Goal: Navigation & Orientation: Find specific page/section

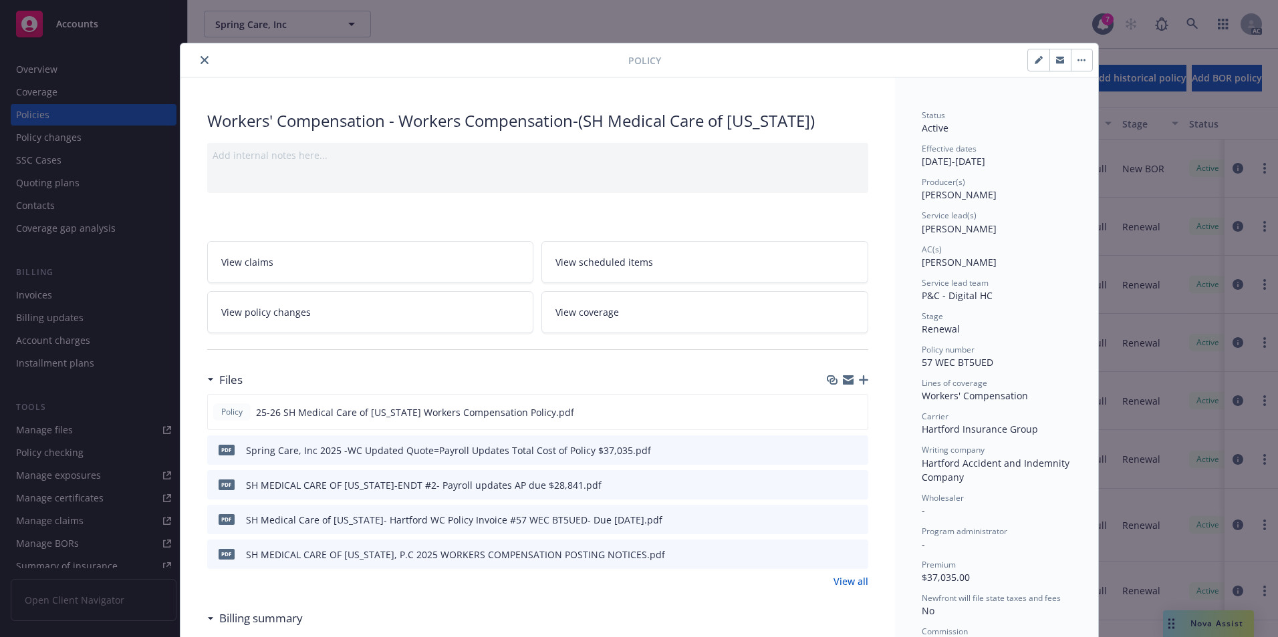
drag, startPoint x: 202, startPoint y: 59, endPoint x: 230, endPoint y: 52, distance: 29.0
click at [202, 59] on icon "close" at bounding box center [204, 60] width 8 height 8
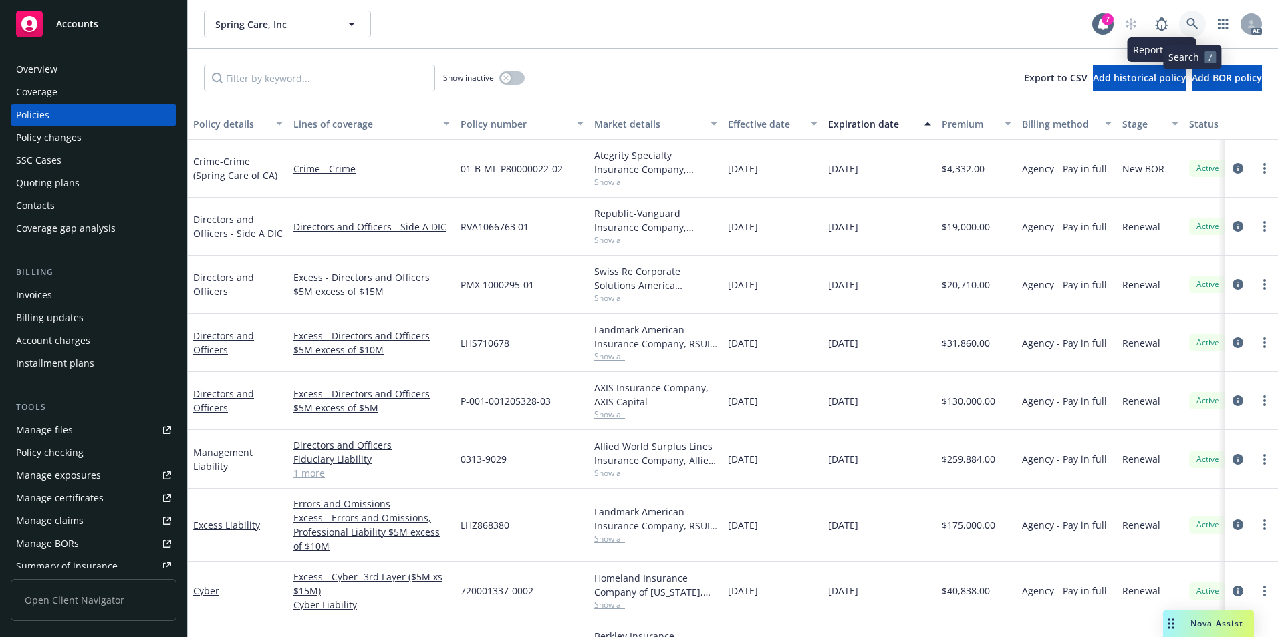
click at [1187, 24] on icon at bounding box center [1192, 24] width 12 height 12
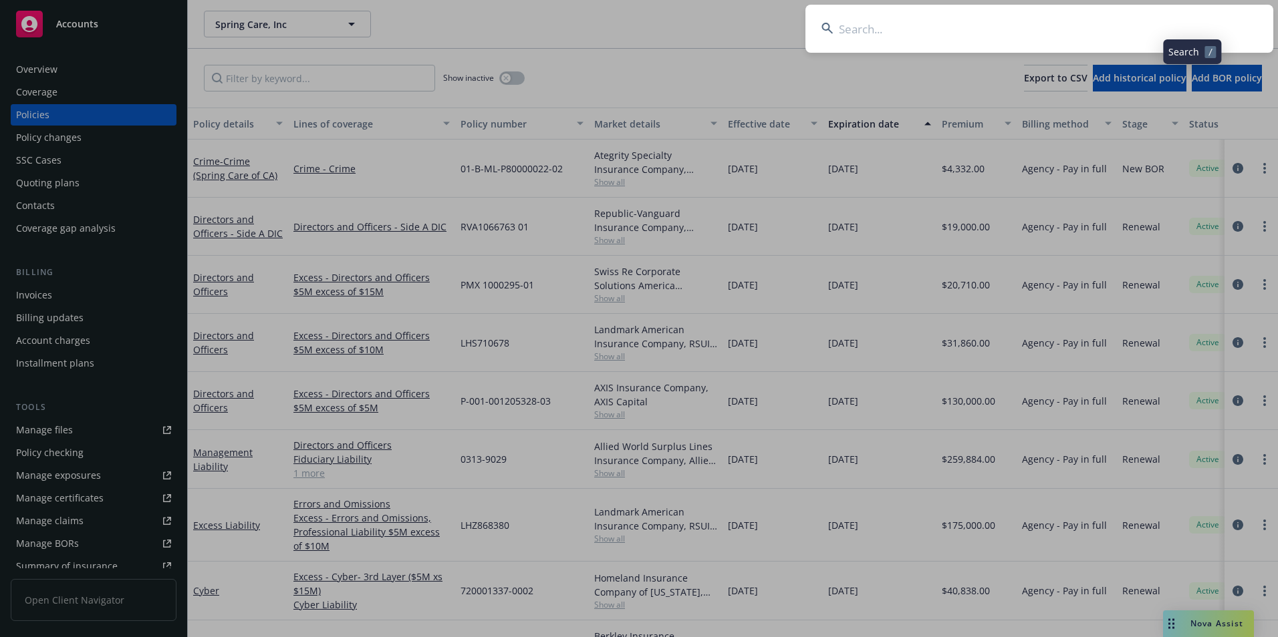
drag, startPoint x: 1096, startPoint y: 27, endPoint x: 1084, endPoint y: 25, distance: 12.2
click at [1094, 27] on input at bounding box center [1039, 29] width 468 height 48
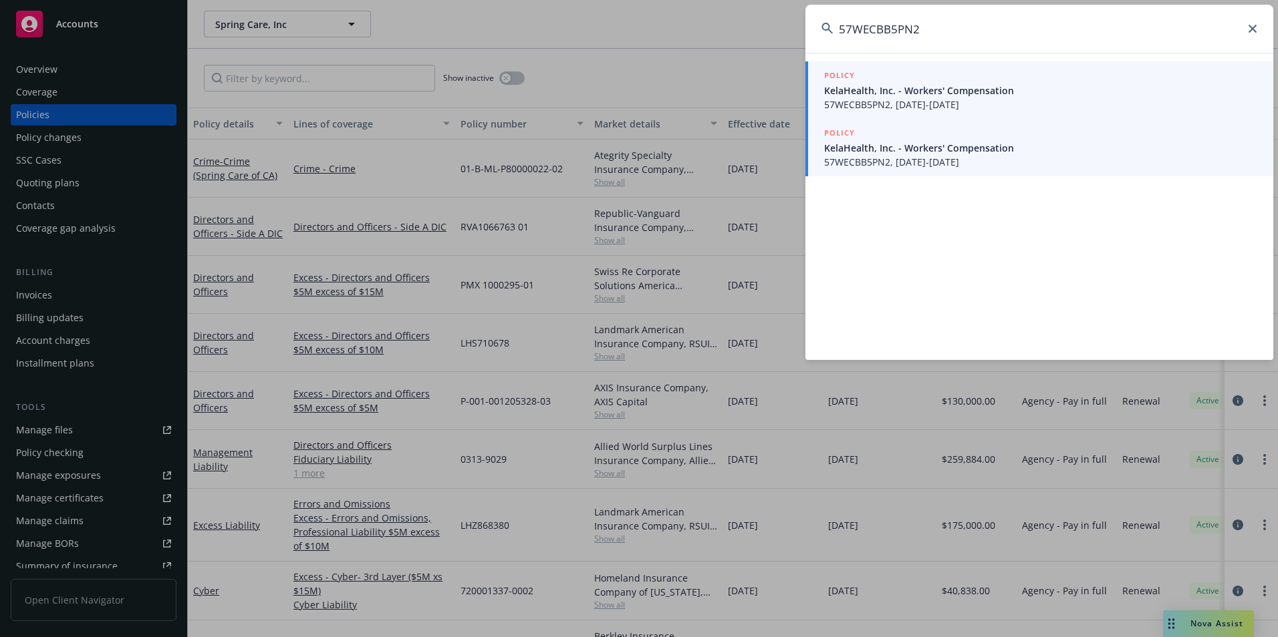
type input "57WECBB5PN2"
click at [979, 149] on span "KelaHealth, Inc. - Workers' Compensation" at bounding box center [1040, 148] width 433 height 14
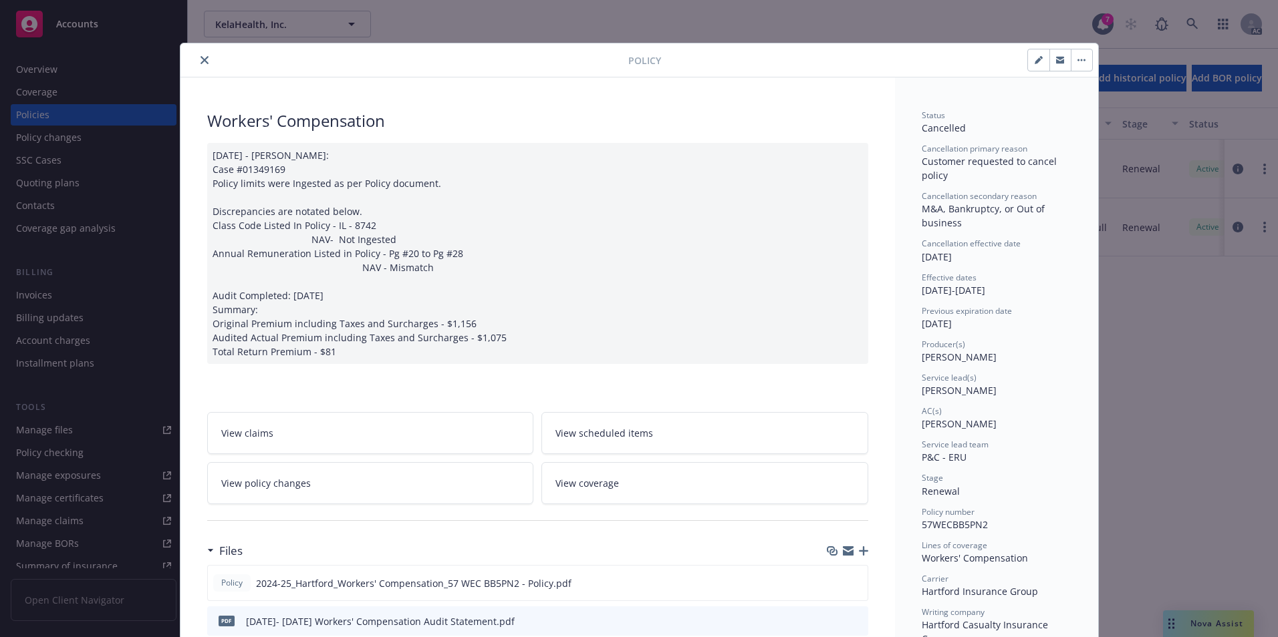
drag, startPoint x: 201, startPoint y: 54, endPoint x: 278, endPoint y: 102, distance: 90.7
click at [201, 55] on button "close" at bounding box center [204, 60] width 16 height 16
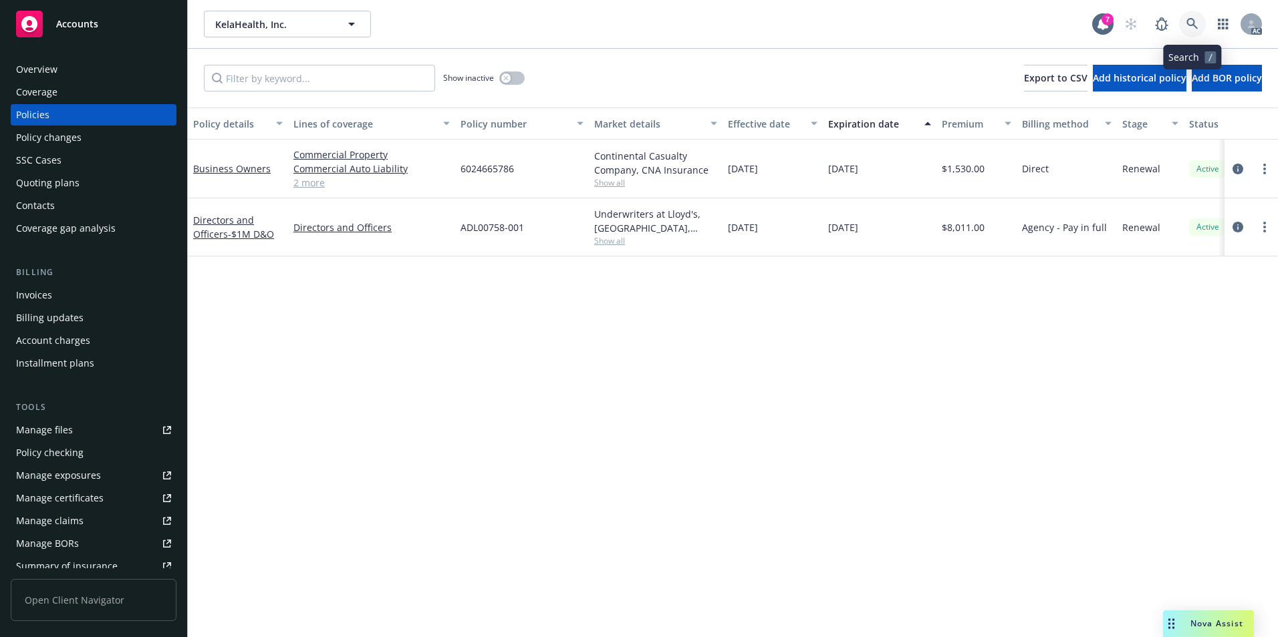
click at [1192, 25] on icon at bounding box center [1192, 24] width 12 height 12
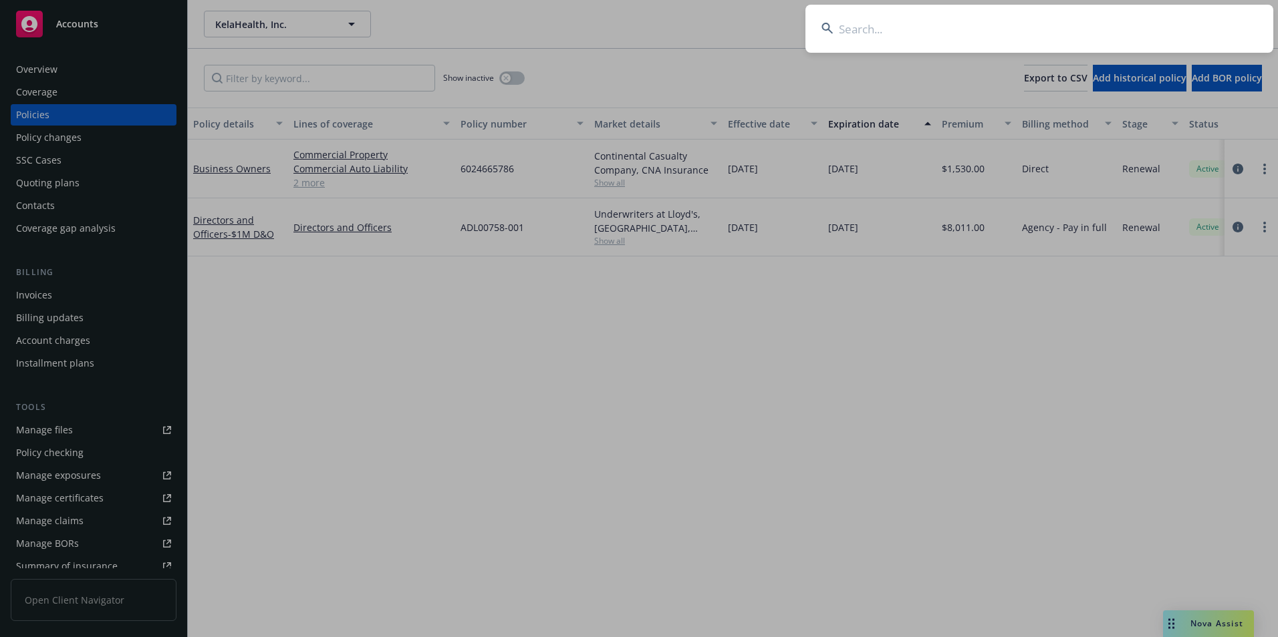
click at [1098, 25] on input at bounding box center [1039, 29] width 468 height 48
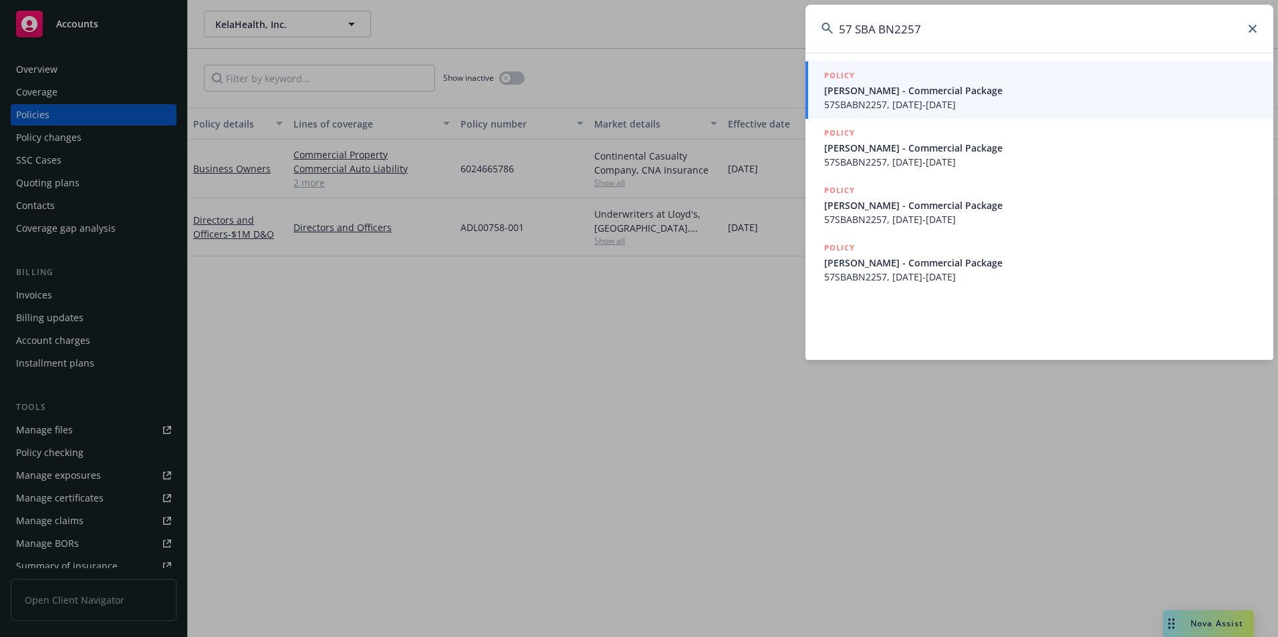
type input "57 SBA BN2257"
click at [926, 97] on span "Jordan Cervetto - Commercial Package" at bounding box center [1040, 91] width 433 height 14
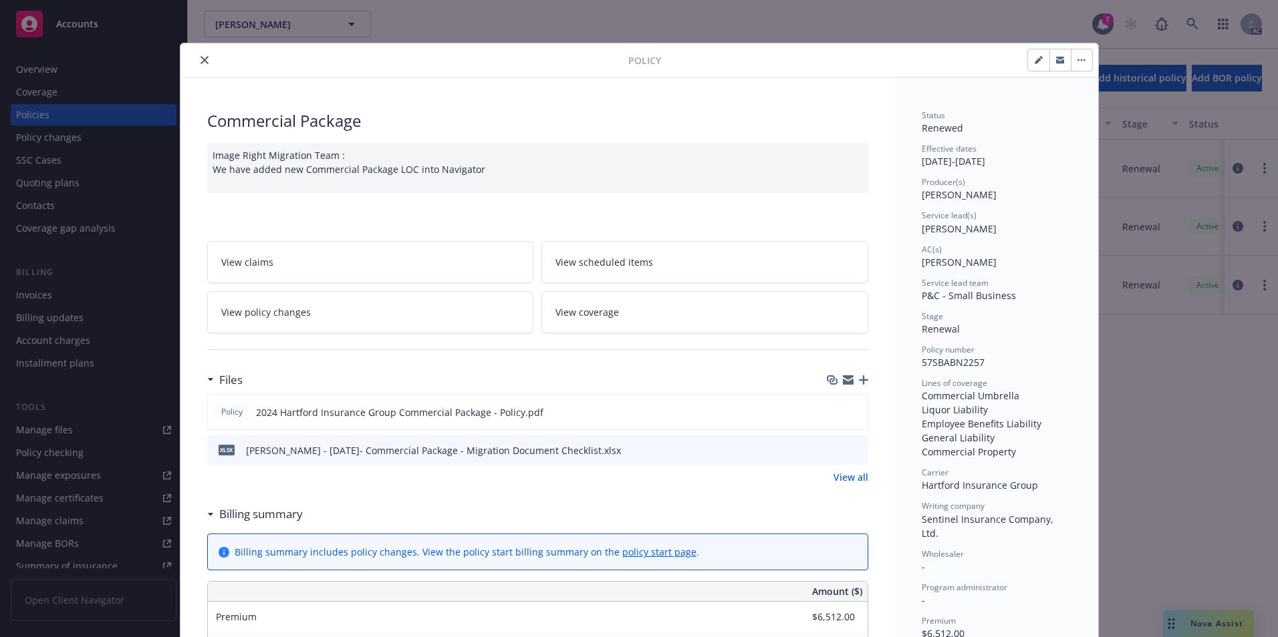
click at [204, 61] on button "close" at bounding box center [204, 60] width 16 height 16
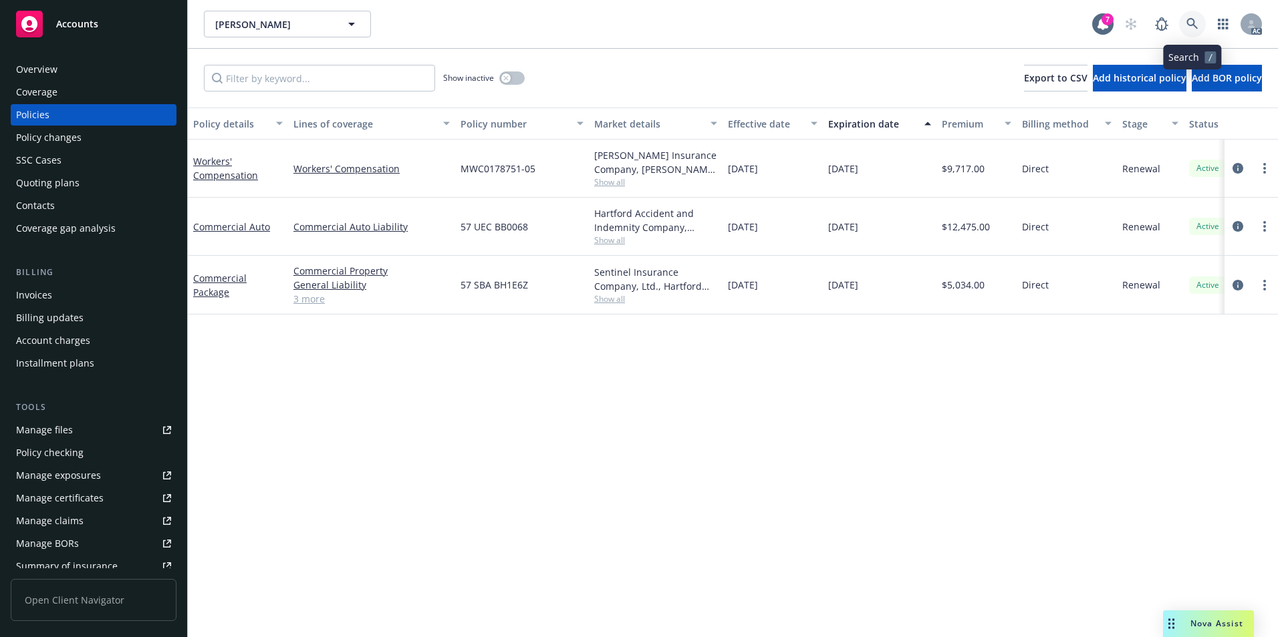
click at [1189, 17] on link at bounding box center [1192, 24] width 27 height 27
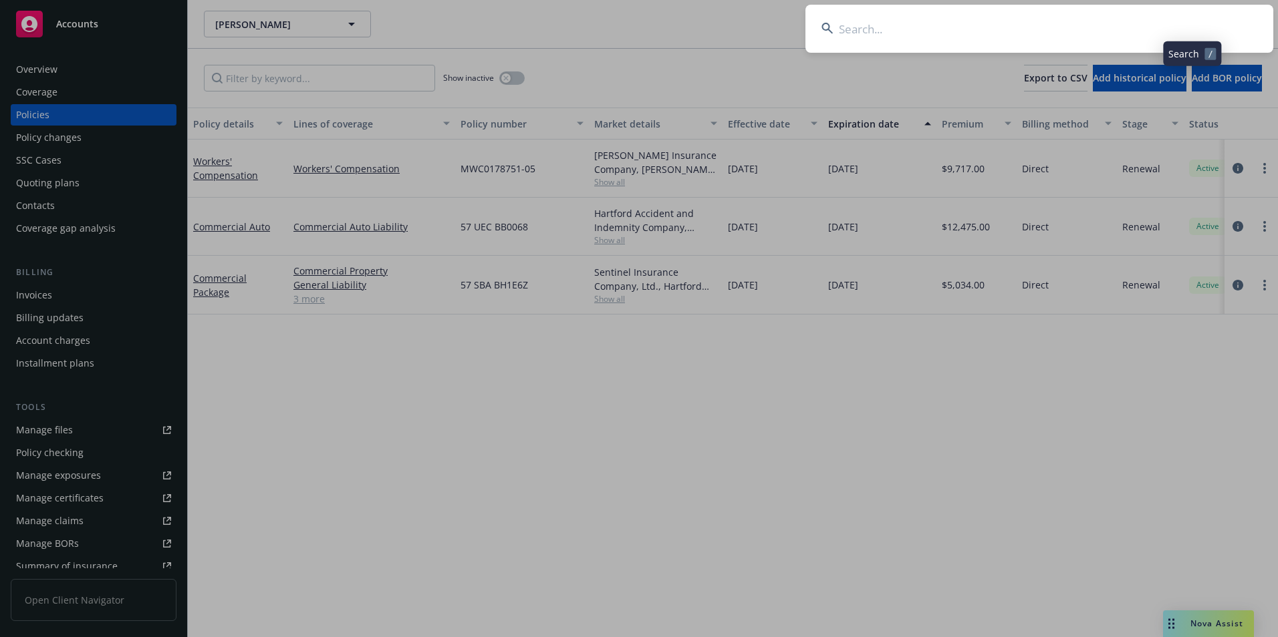
click at [1139, 26] on input at bounding box center [1039, 29] width 468 height 48
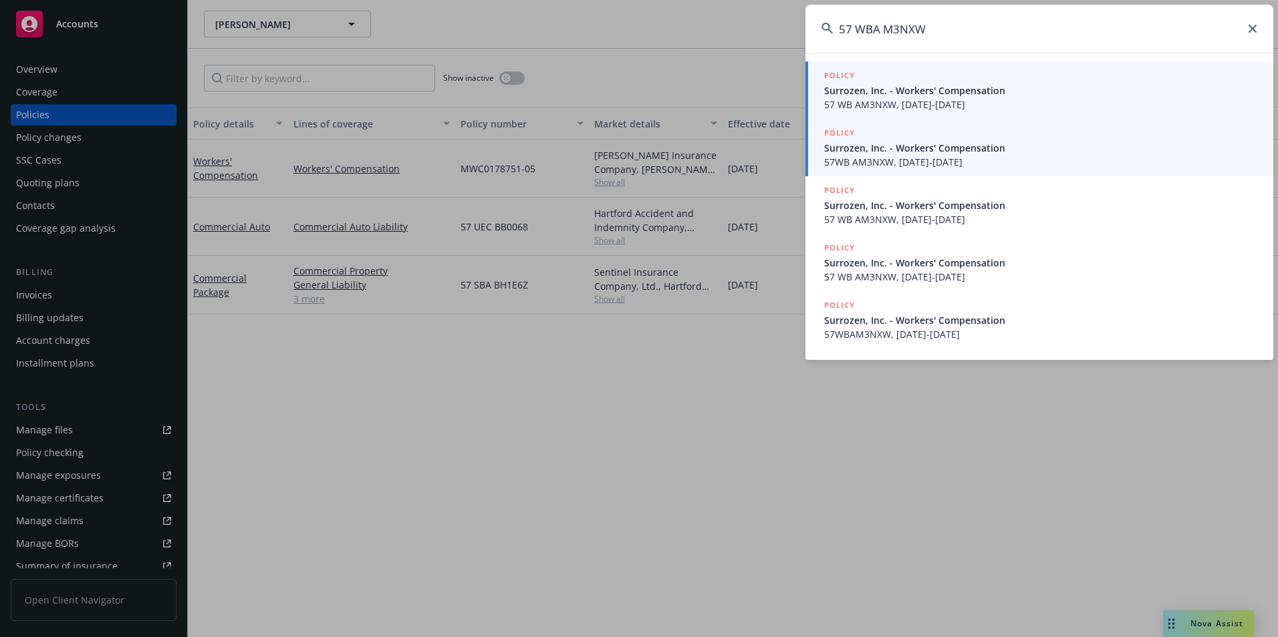
type input "57 WBA M3NXW"
click at [971, 158] on span "57WB AM3NXW, 07/15/2025-07/15/2026" at bounding box center [1040, 162] width 433 height 14
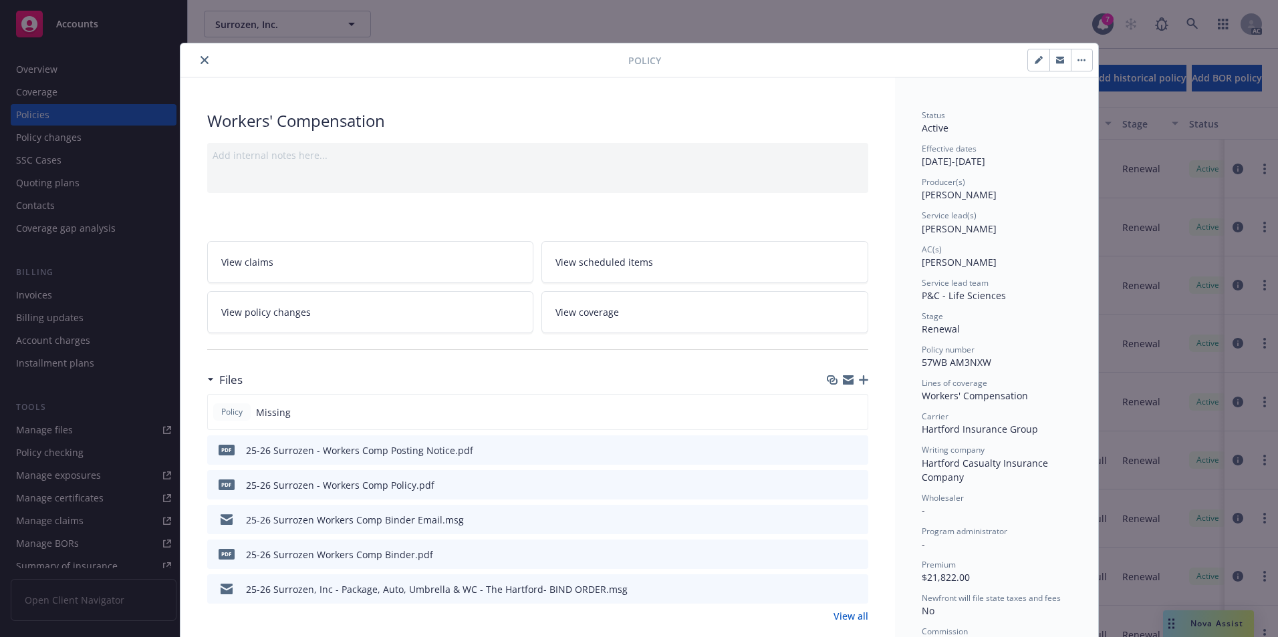
drag, startPoint x: 196, startPoint y: 59, endPoint x: 243, endPoint y: 61, distance: 47.5
click at [200, 59] on icon "close" at bounding box center [204, 60] width 8 height 8
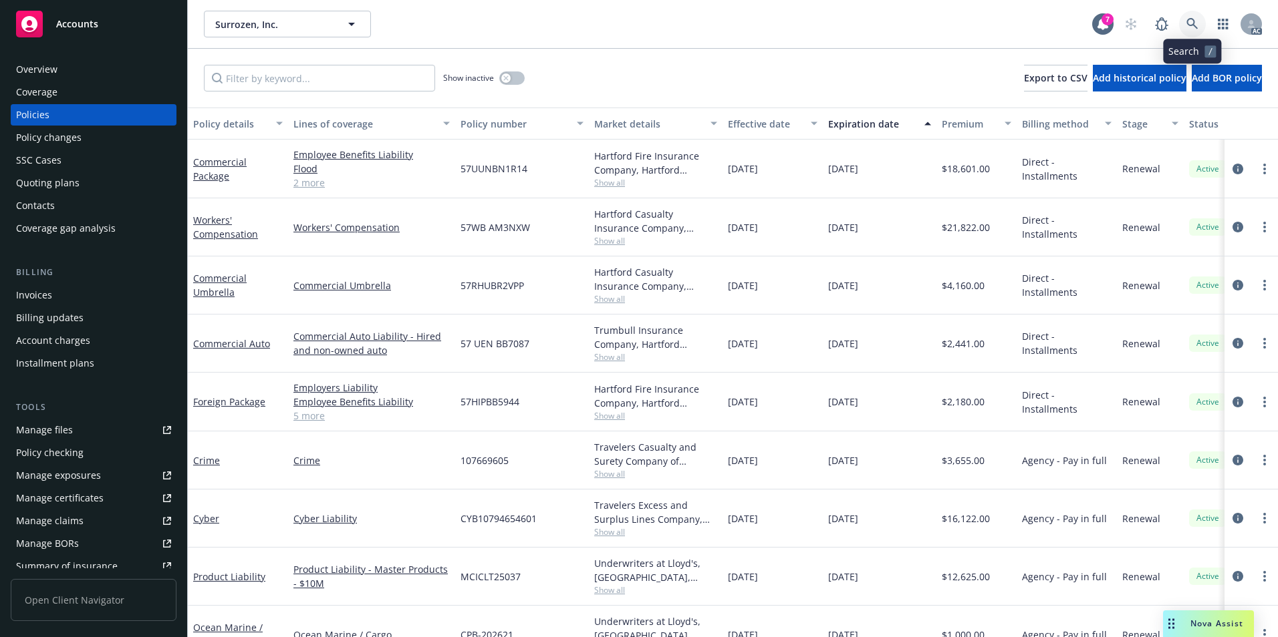
click at [1191, 20] on icon at bounding box center [1192, 24] width 12 height 12
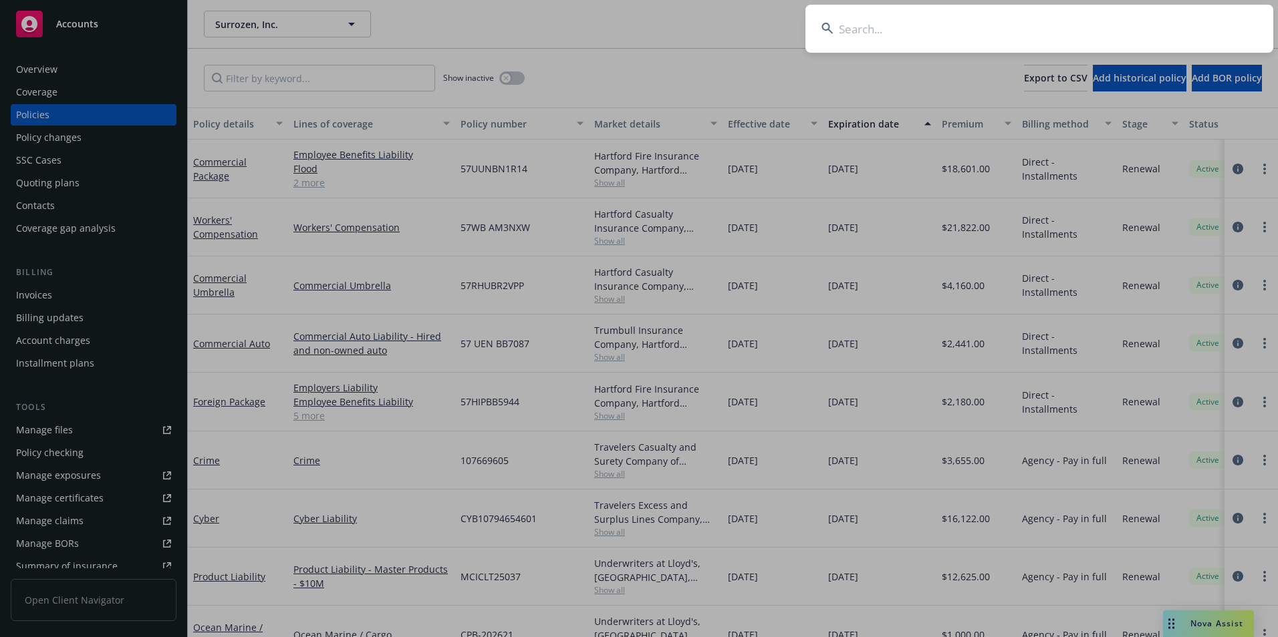
click at [1060, 30] on input at bounding box center [1039, 29] width 468 height 48
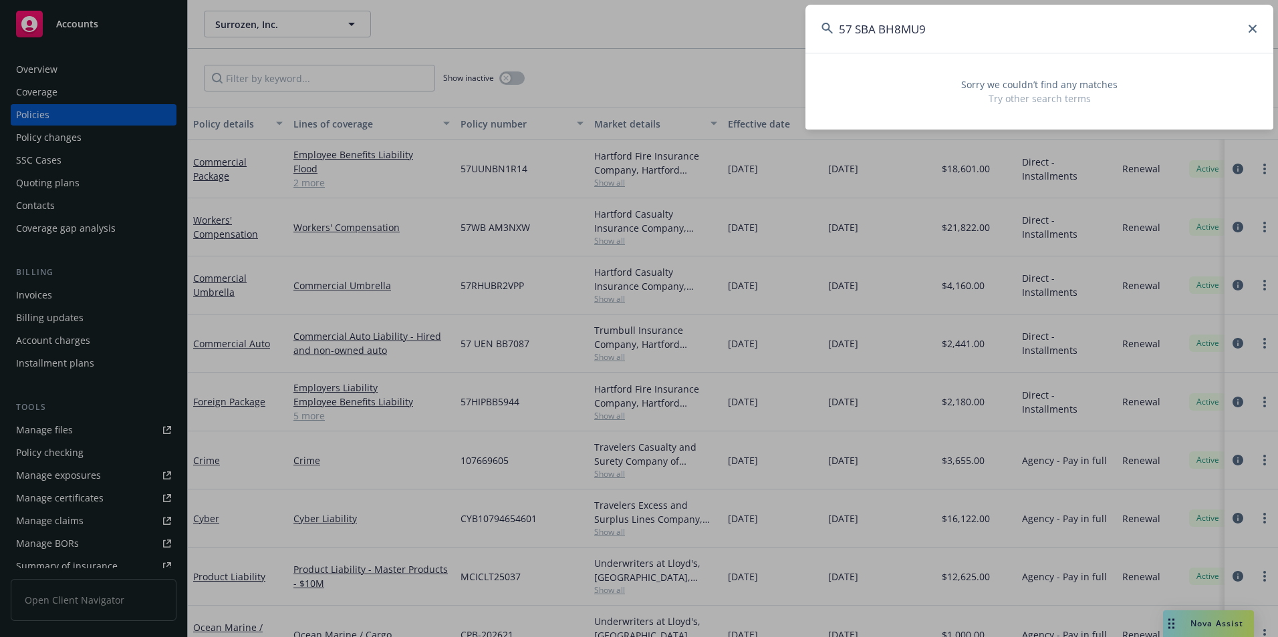
click at [877, 36] on input "57 SBA BH8MU9" at bounding box center [1039, 29] width 468 height 48
type input "57SBABH8MU9"
click at [1253, 29] on icon at bounding box center [1252, 29] width 8 height 8
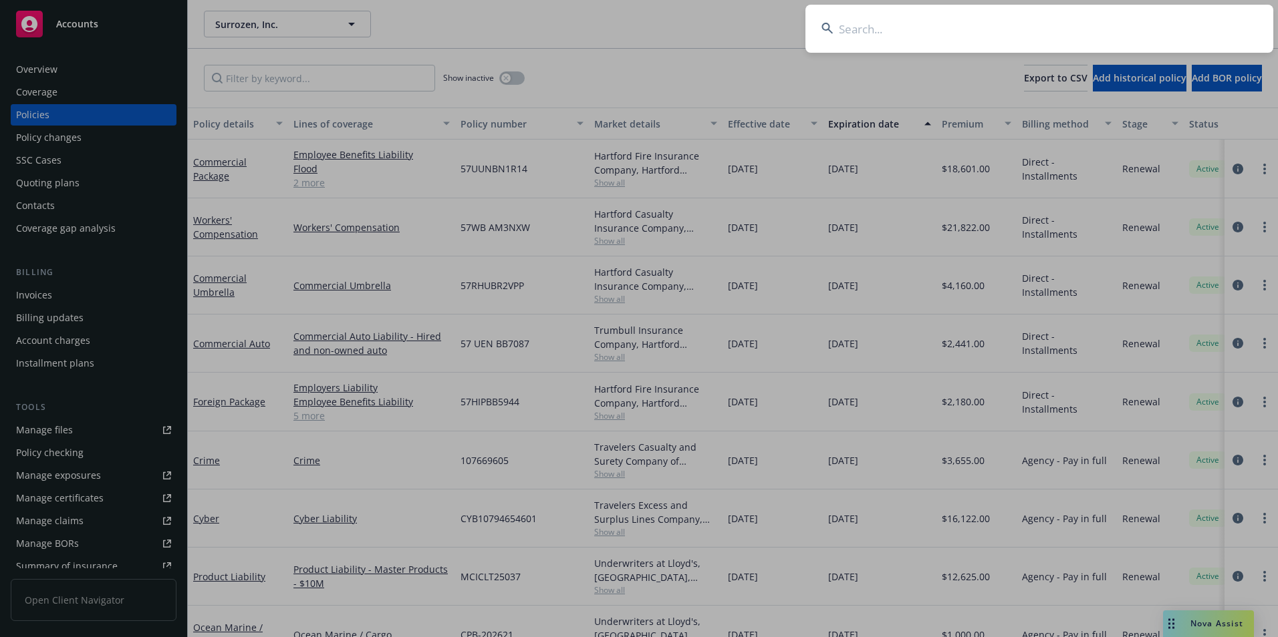
drag, startPoint x: 953, startPoint y: 15, endPoint x: 945, endPoint y: 35, distance: 21.6
click at [948, 30] on input at bounding box center [1039, 29] width 468 height 48
paste input "57 SBA BJ4TVS"
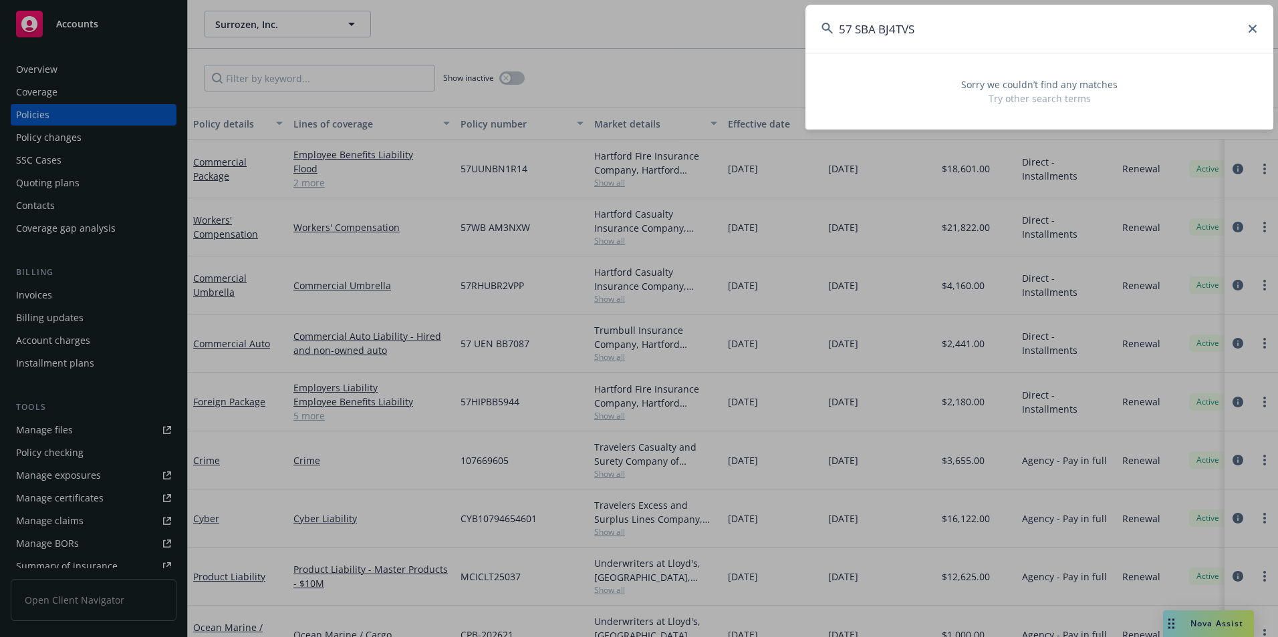
drag, startPoint x: 853, startPoint y: 30, endPoint x: 875, endPoint y: 25, distance: 23.2
click at [854, 30] on input "57 SBA BJ4TVS" at bounding box center [1039, 29] width 468 height 48
click at [877, 24] on input "57SBA BJ4TVS" at bounding box center [1039, 29] width 468 height 48
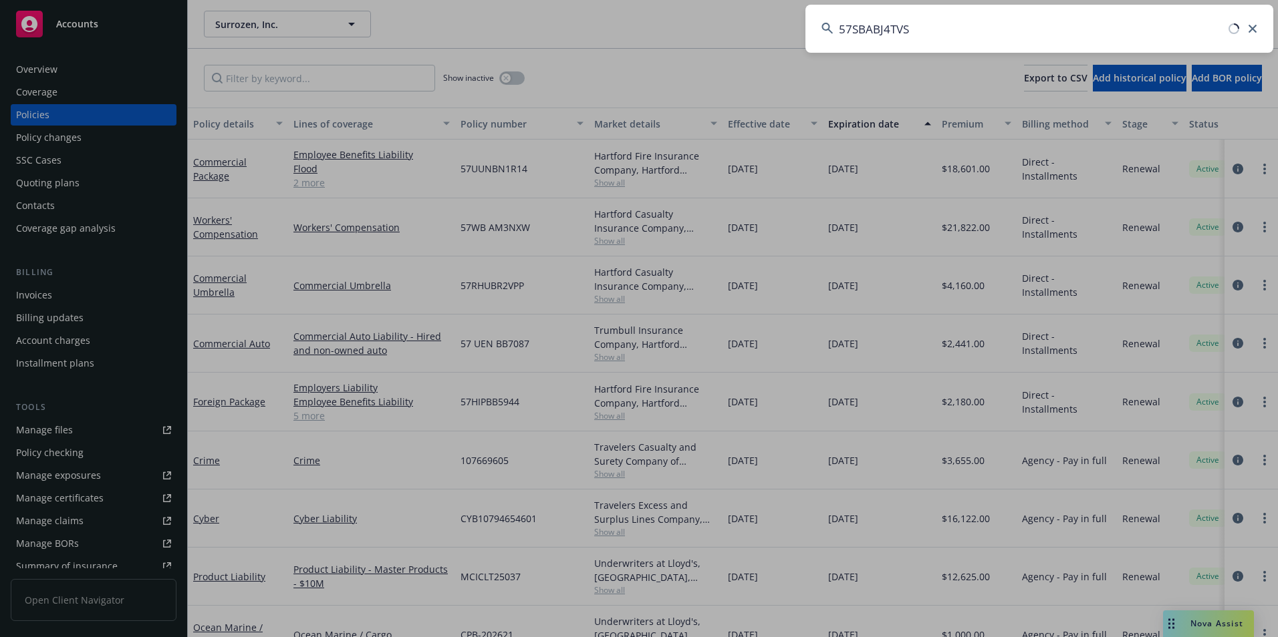
type input "57SBABJ4TVS"
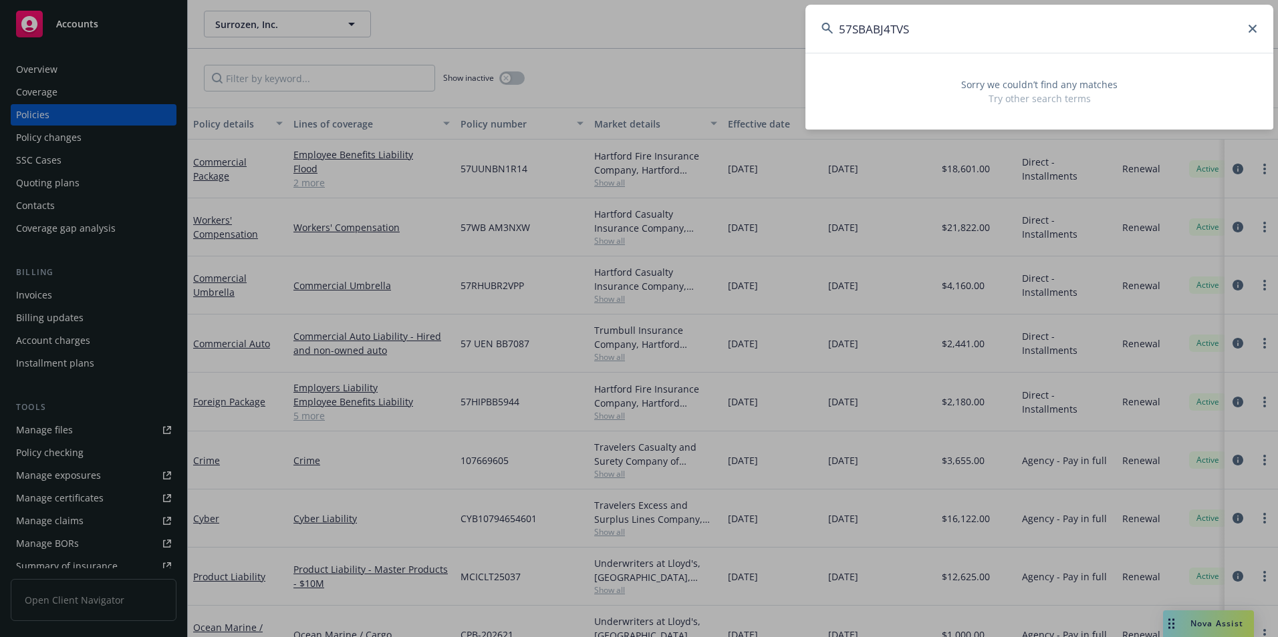
drag, startPoint x: 774, startPoint y: 37, endPoint x: 766, endPoint y: 33, distance: 8.4
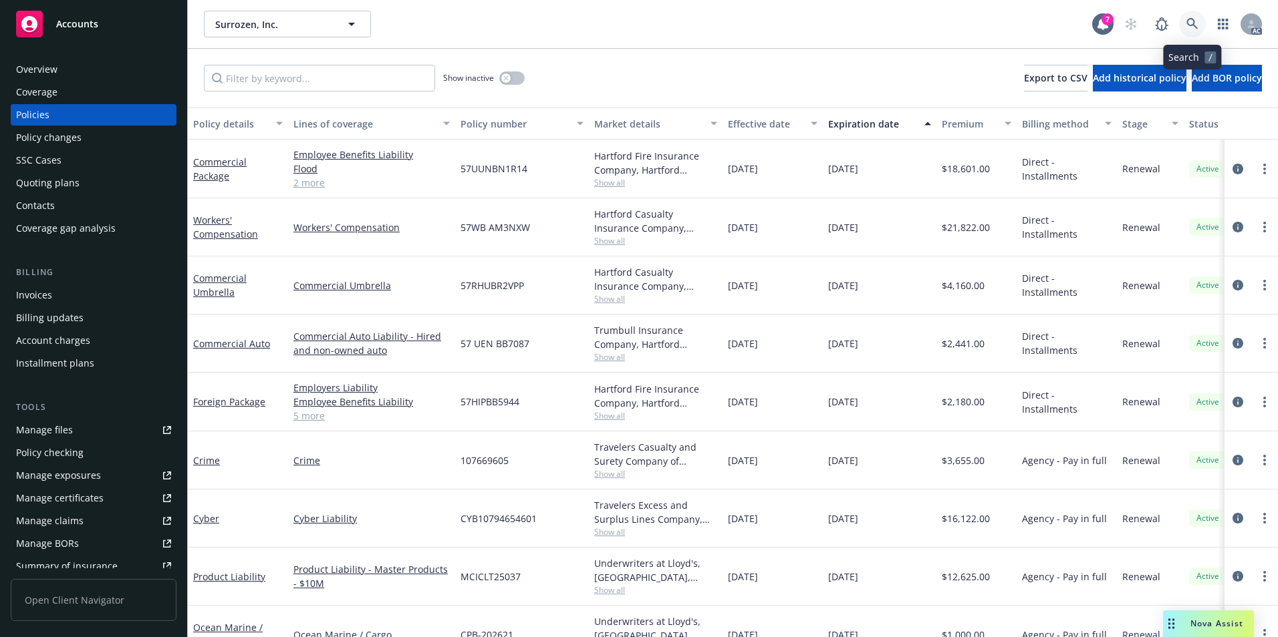
click at [1191, 21] on icon at bounding box center [1192, 24] width 12 height 12
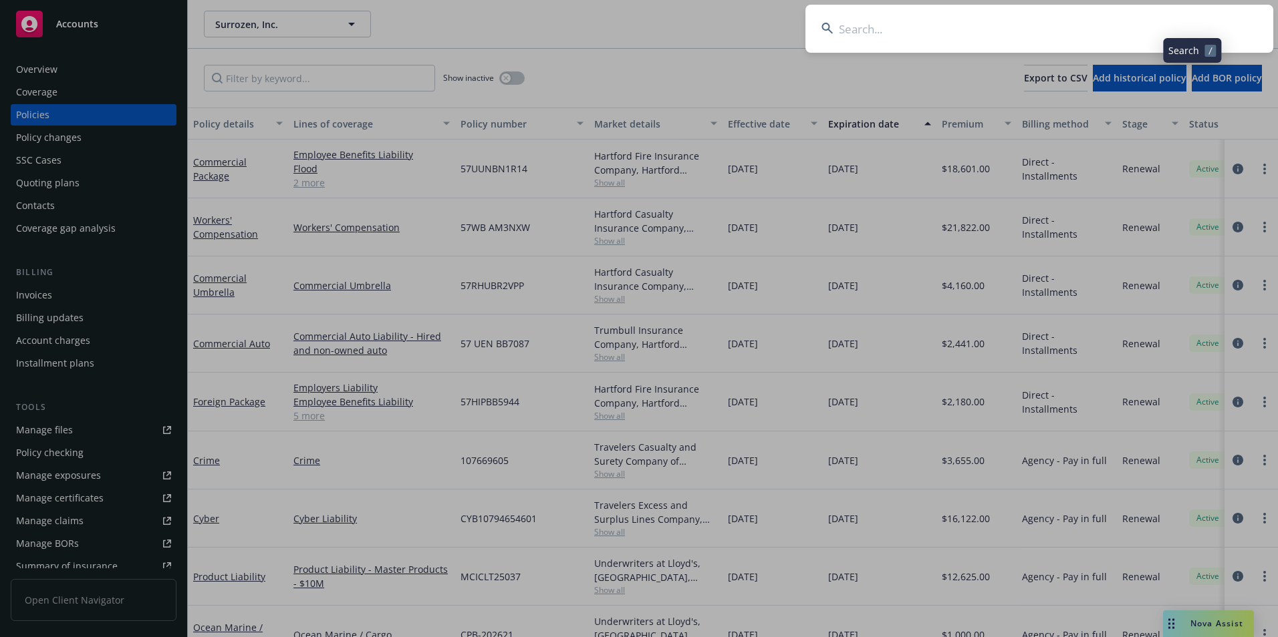
click at [1075, 17] on input at bounding box center [1039, 29] width 468 height 48
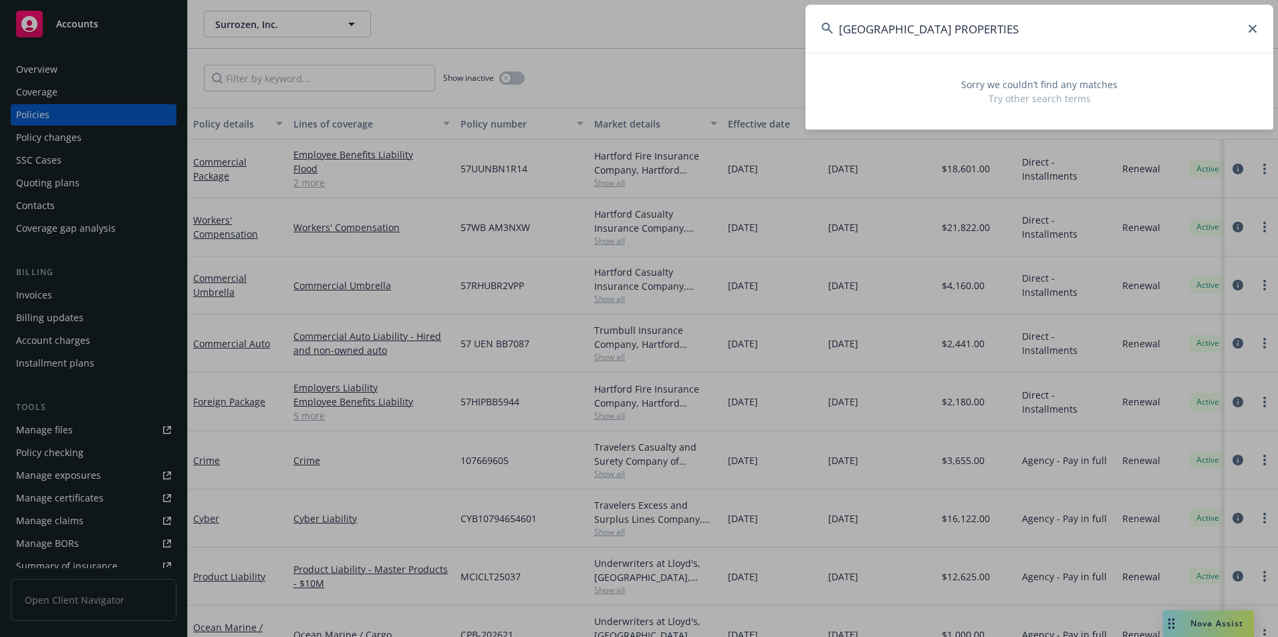
click at [1248, 33] on input "PHOENIX BALLPARK PROPERTIES" at bounding box center [1039, 29] width 468 height 48
type input "PHOENIX BALLPARK PROPERTIES"
click at [1251, 29] on icon at bounding box center [1252, 29] width 8 height 8
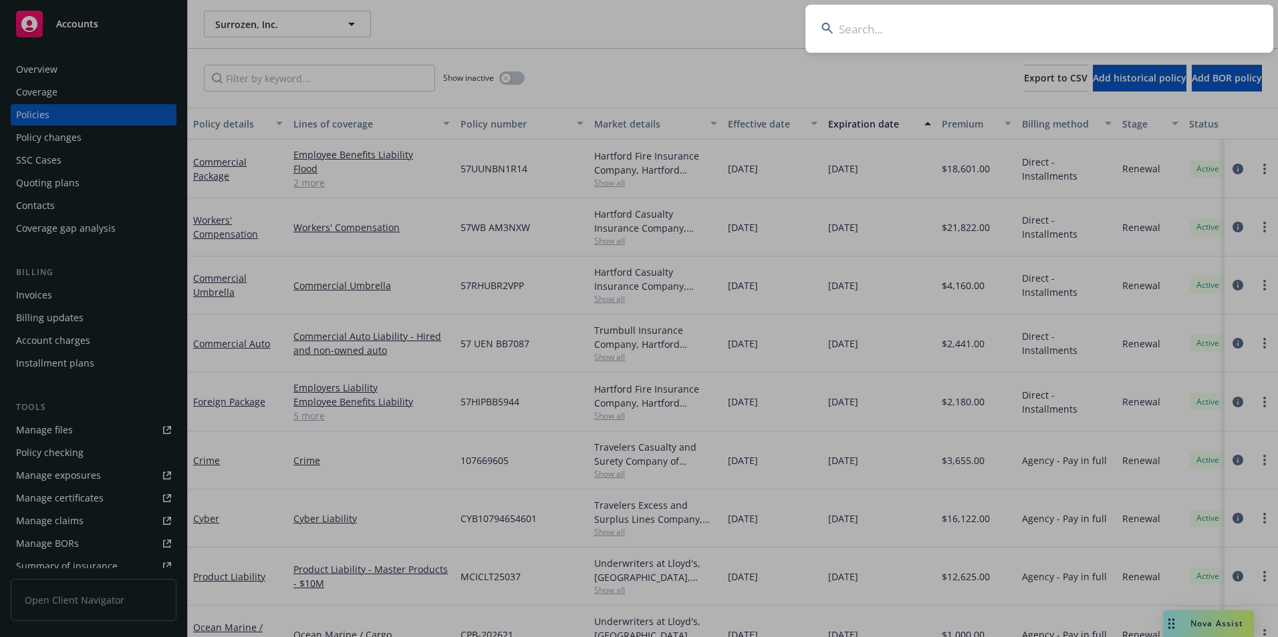
click at [888, 11] on input at bounding box center [1039, 29] width 468 height 48
paste input "57 SBA BK9290"
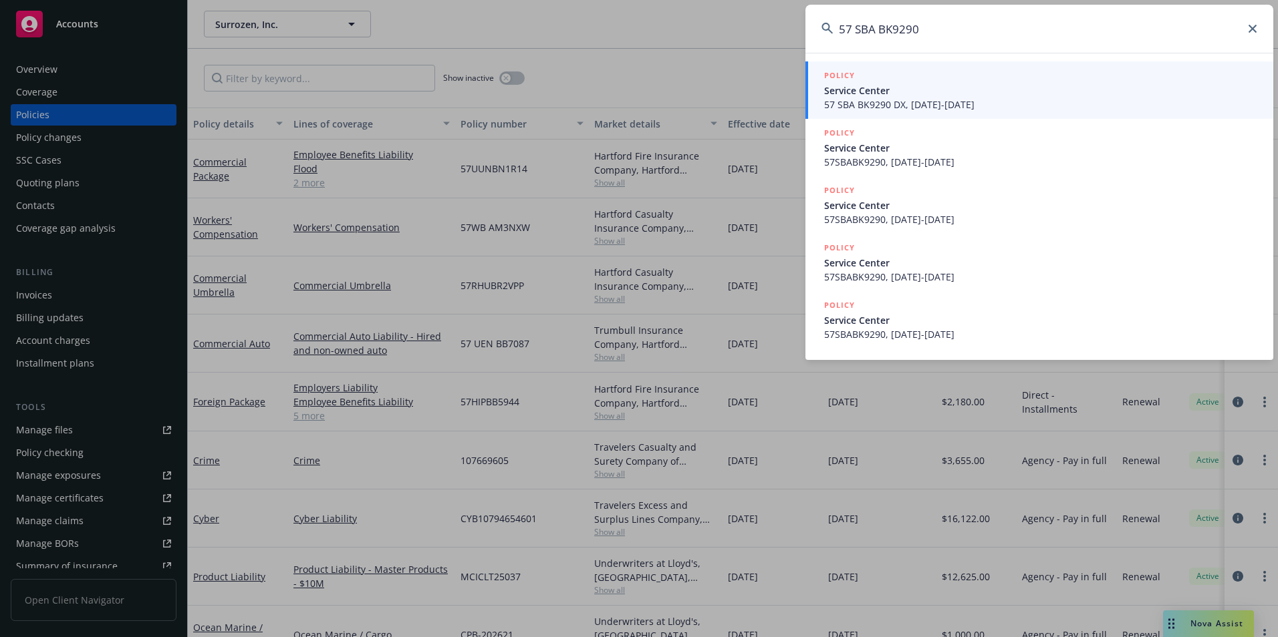
type input "57 SBA BK9290"
click at [899, 99] on span "57 SBA BK9290 DX, 08/01/2025-08/01/2026" at bounding box center [1040, 105] width 433 height 14
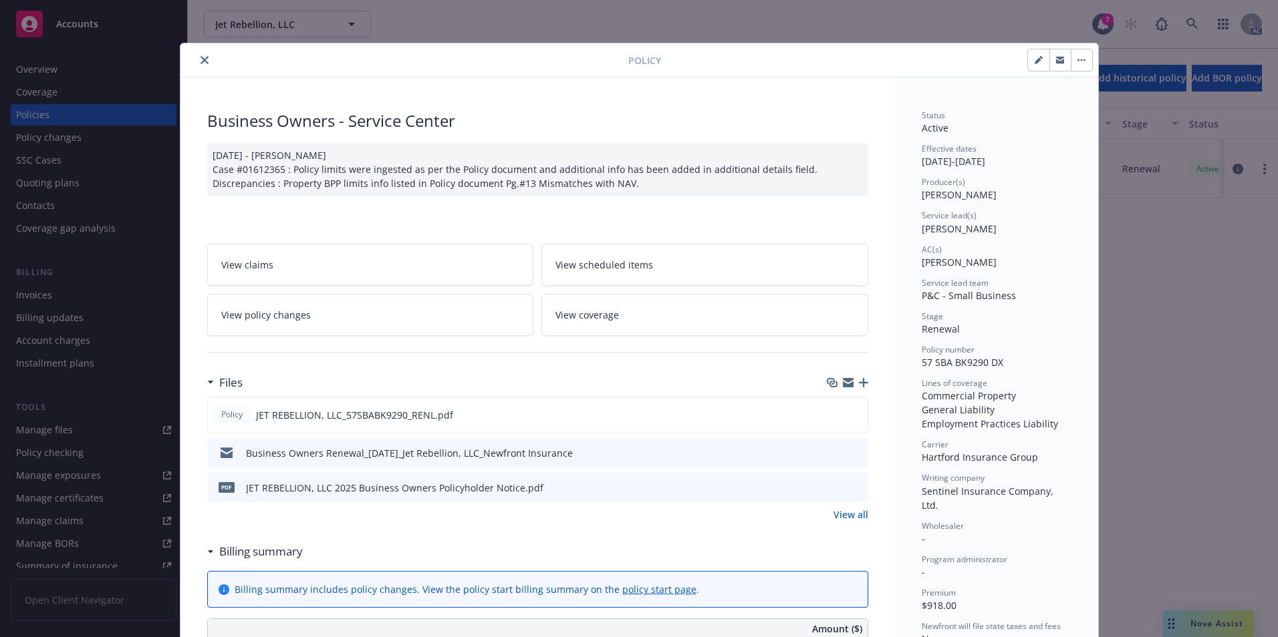
drag, startPoint x: 194, startPoint y: 65, endPoint x: 224, endPoint y: 64, distance: 29.4
click at [197, 65] on button "close" at bounding box center [204, 60] width 16 height 16
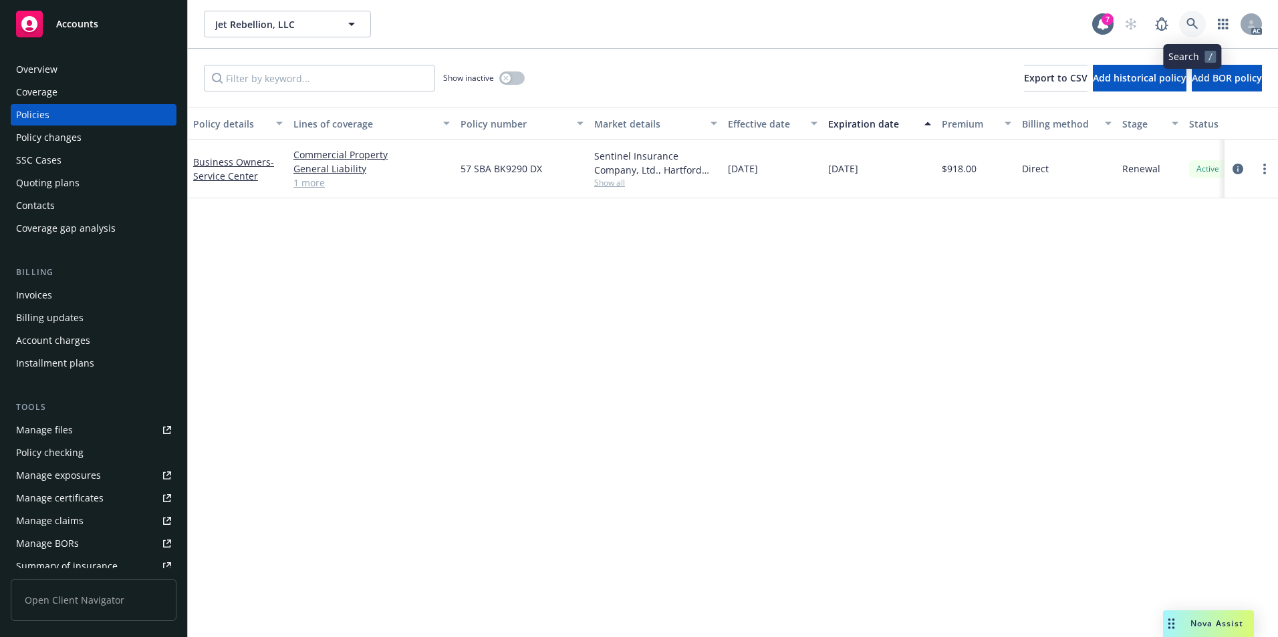
click at [1190, 27] on icon at bounding box center [1192, 24] width 12 height 12
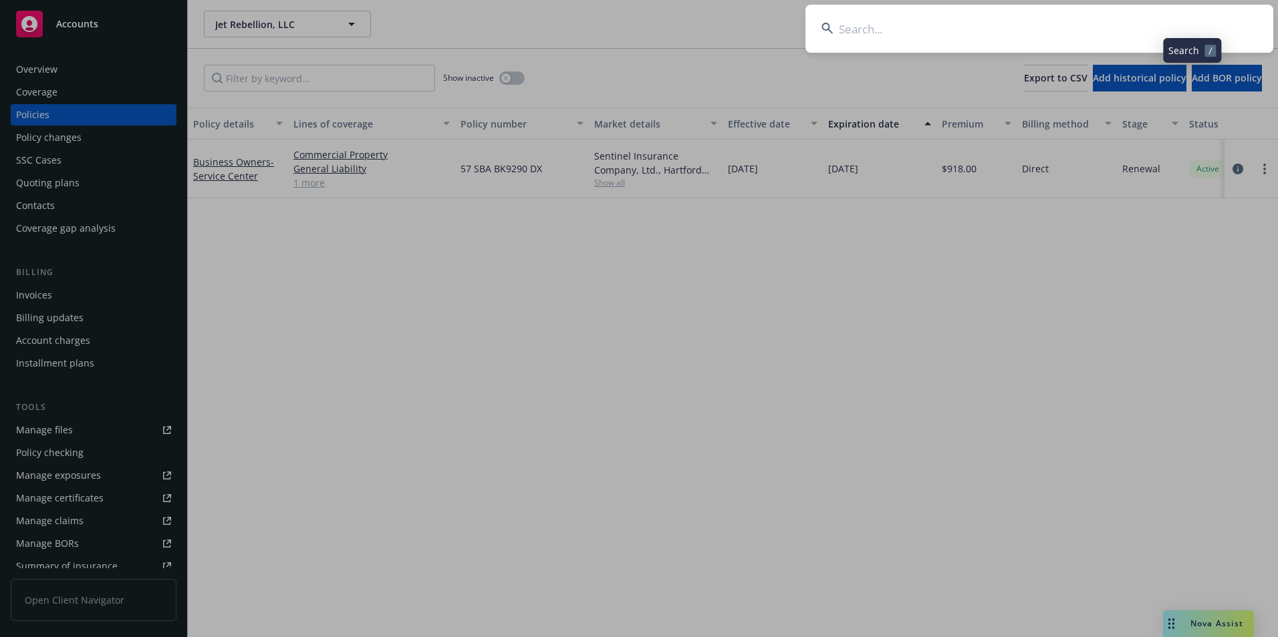
click at [1054, 28] on input at bounding box center [1039, 29] width 468 height 48
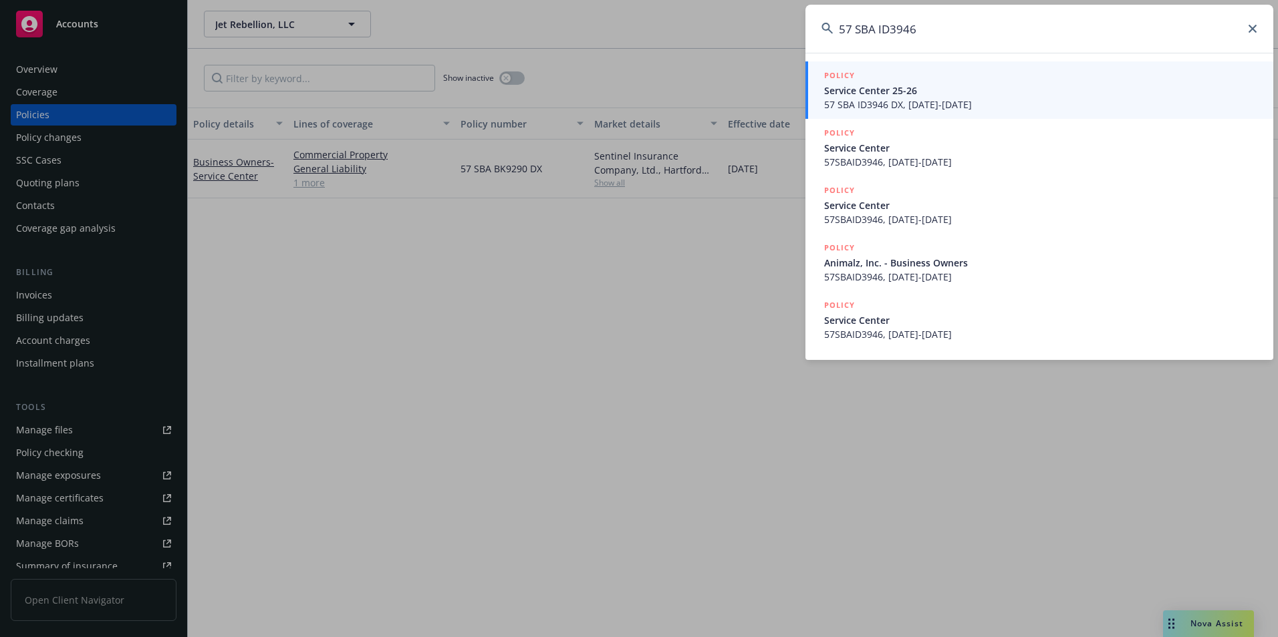
type input "57 SBA ID3946"
click at [1006, 102] on span "57 SBA ID3946 DX, 08/01/2025-08/01/2026" at bounding box center [1040, 105] width 433 height 14
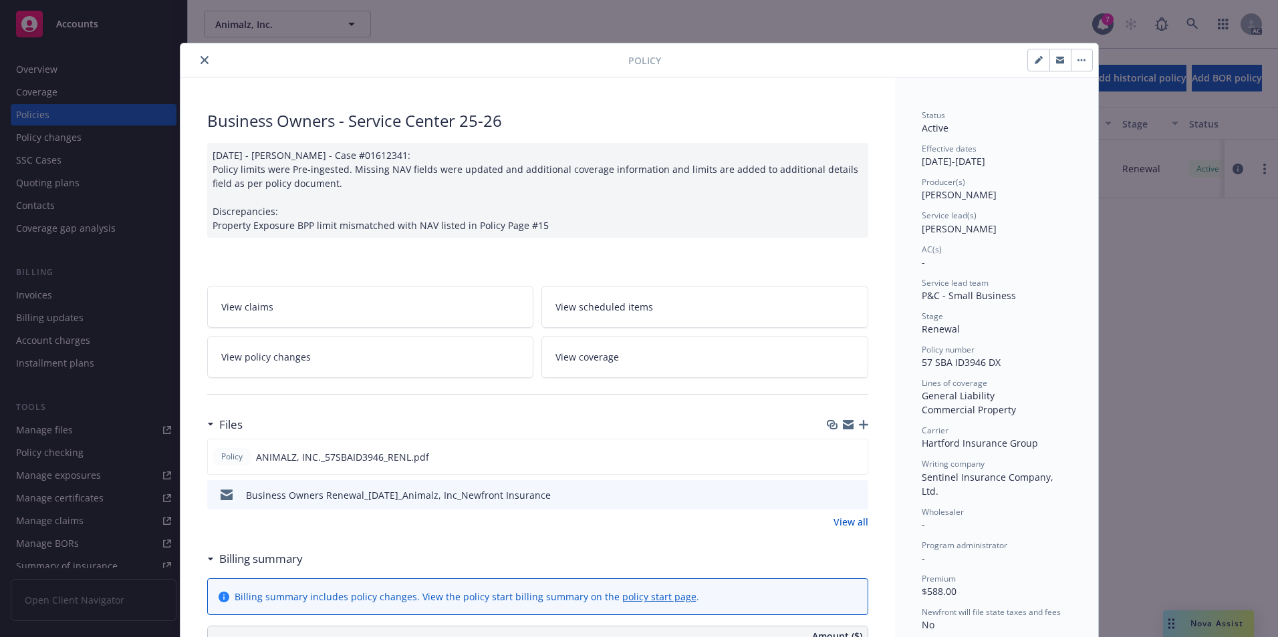
click at [200, 63] on icon "close" at bounding box center [204, 60] width 8 height 8
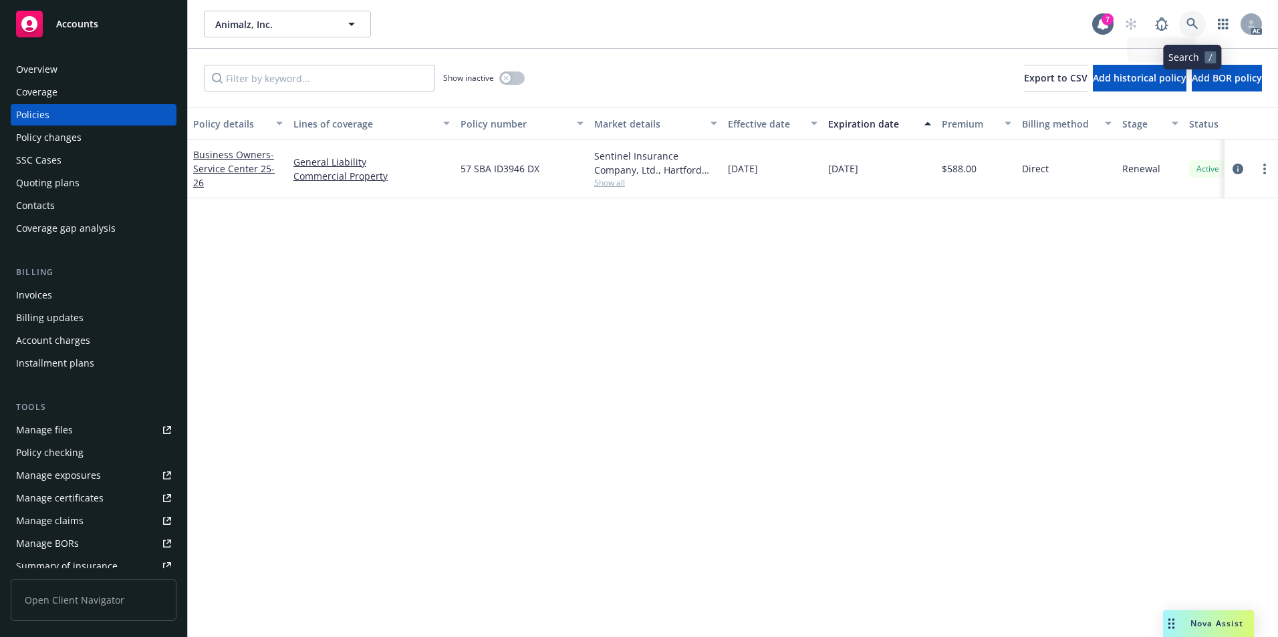
click at [1191, 17] on link at bounding box center [1192, 24] width 27 height 27
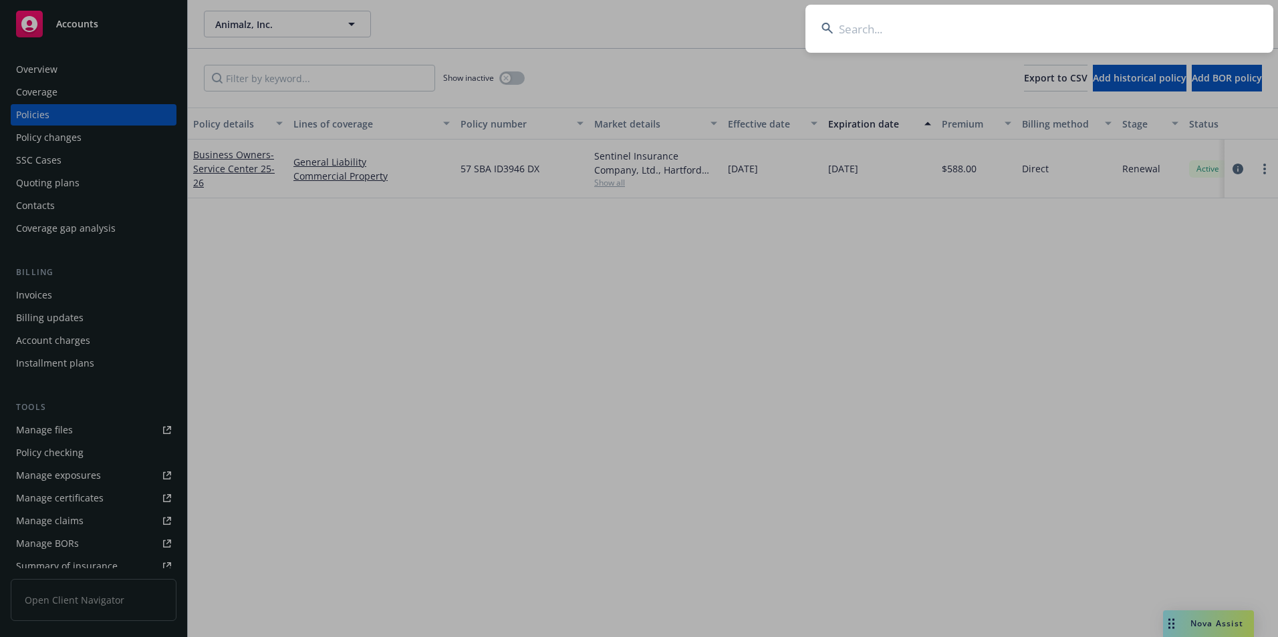
click at [1010, 31] on input at bounding box center [1039, 29] width 468 height 48
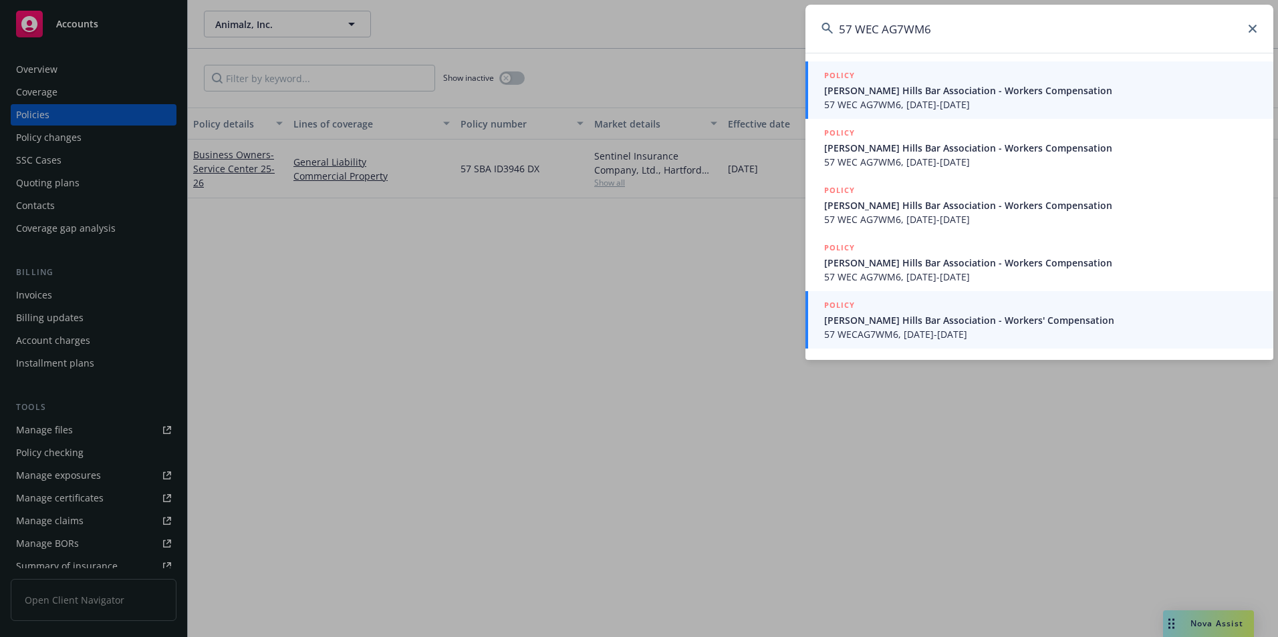
type input "57 WEC AG7WM6"
click at [937, 333] on span "57 WECAG7WM6, 07/15/2025-07/15/2026" at bounding box center [1040, 334] width 433 height 14
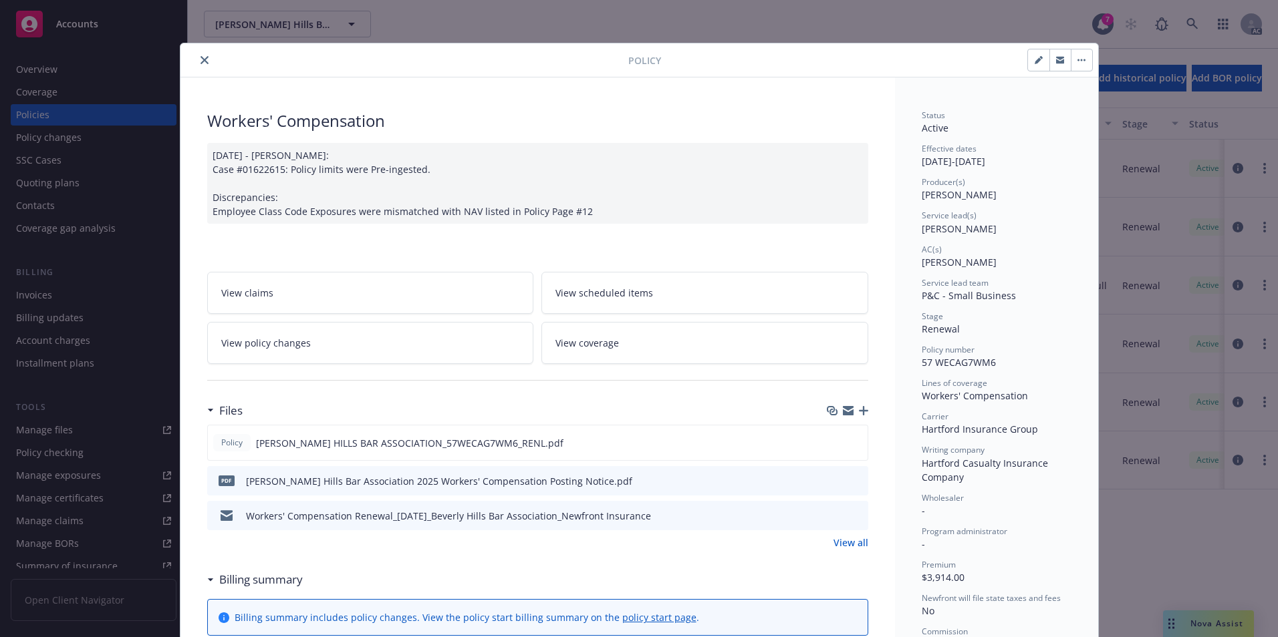
drag, startPoint x: 202, startPoint y: 59, endPoint x: 274, endPoint y: 80, distance: 74.4
click at [202, 59] on icon "close" at bounding box center [204, 60] width 8 height 8
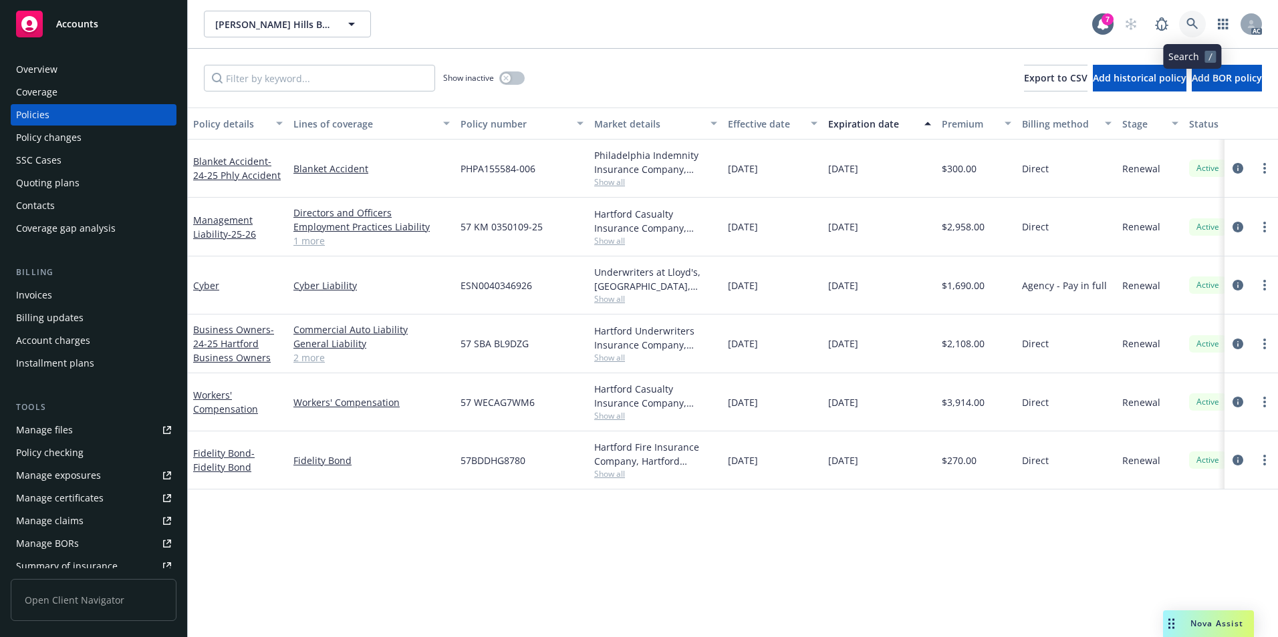
click at [1189, 23] on icon at bounding box center [1192, 24] width 12 height 12
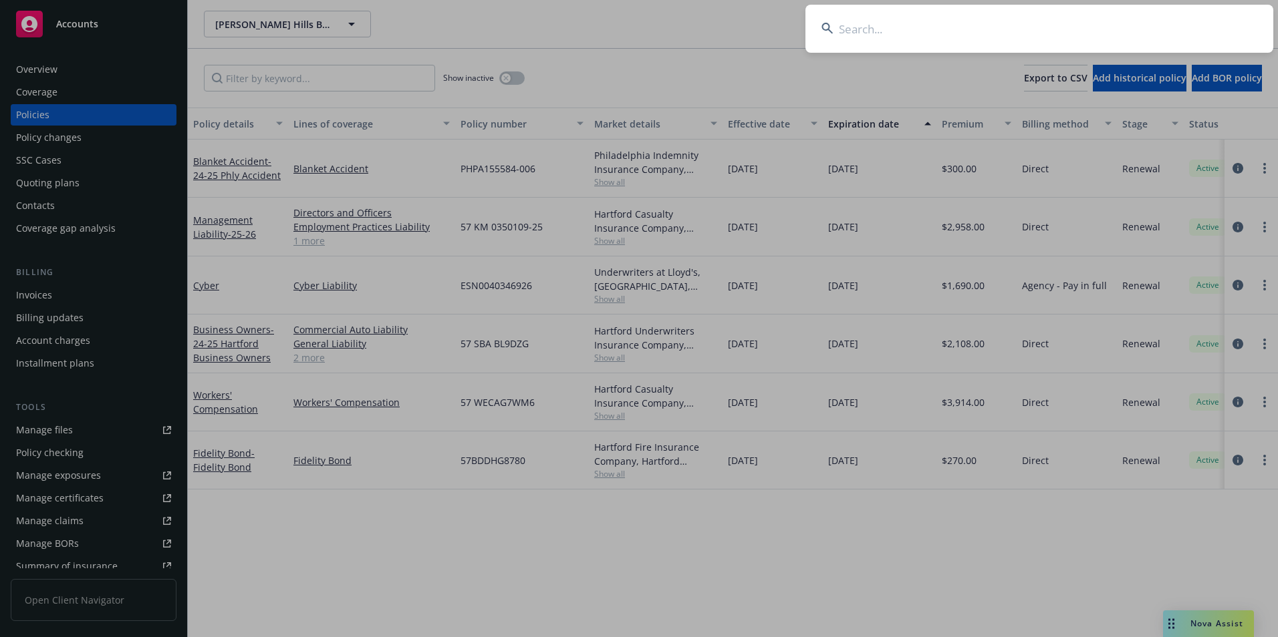
click at [1066, 15] on input at bounding box center [1039, 29] width 468 height 48
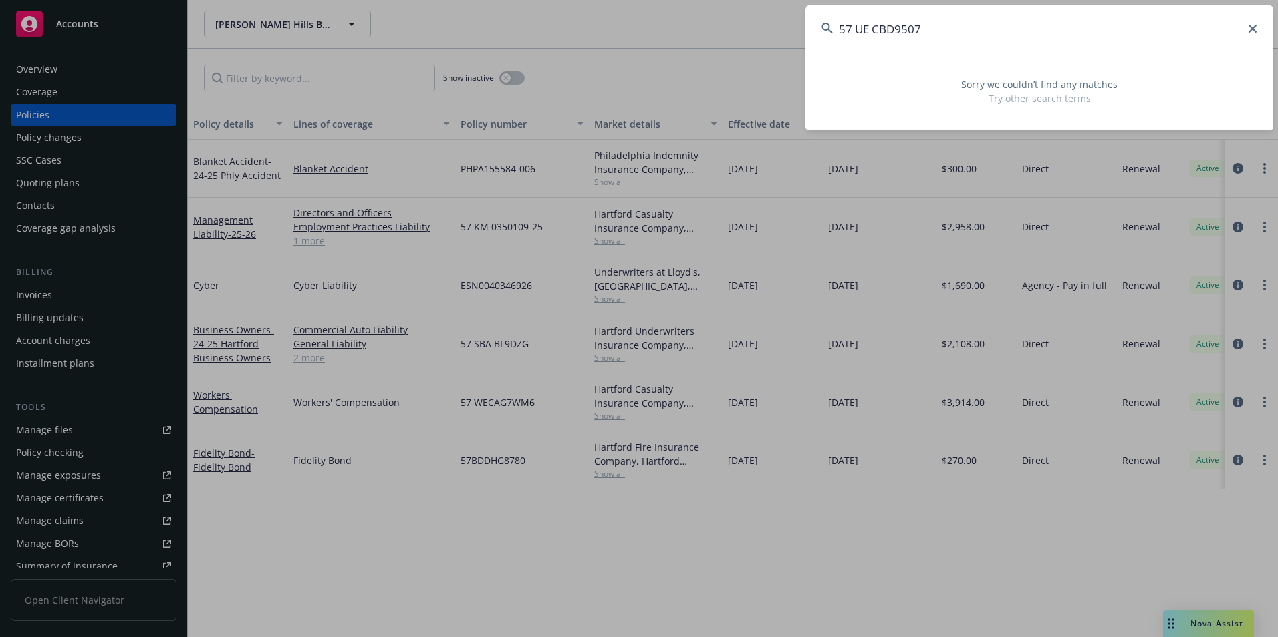
click at [879, 29] on input "57 UE CBD9507" at bounding box center [1039, 29] width 468 height 48
type input "57UECBD9507"
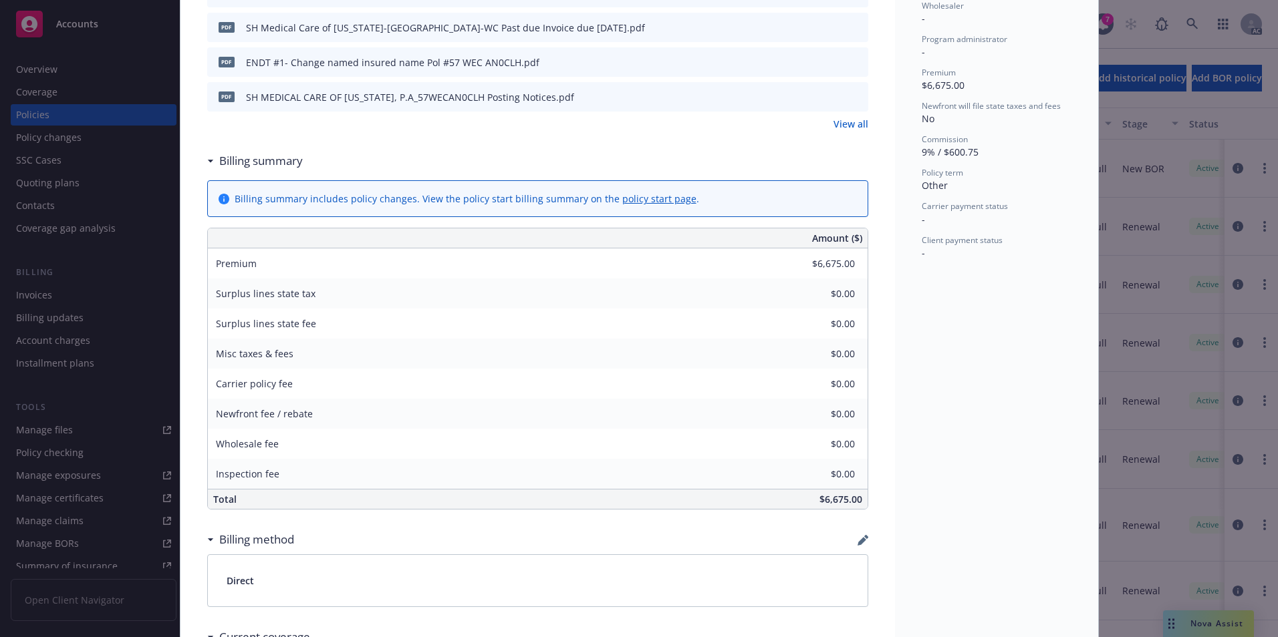
scroll to position [492, 0]
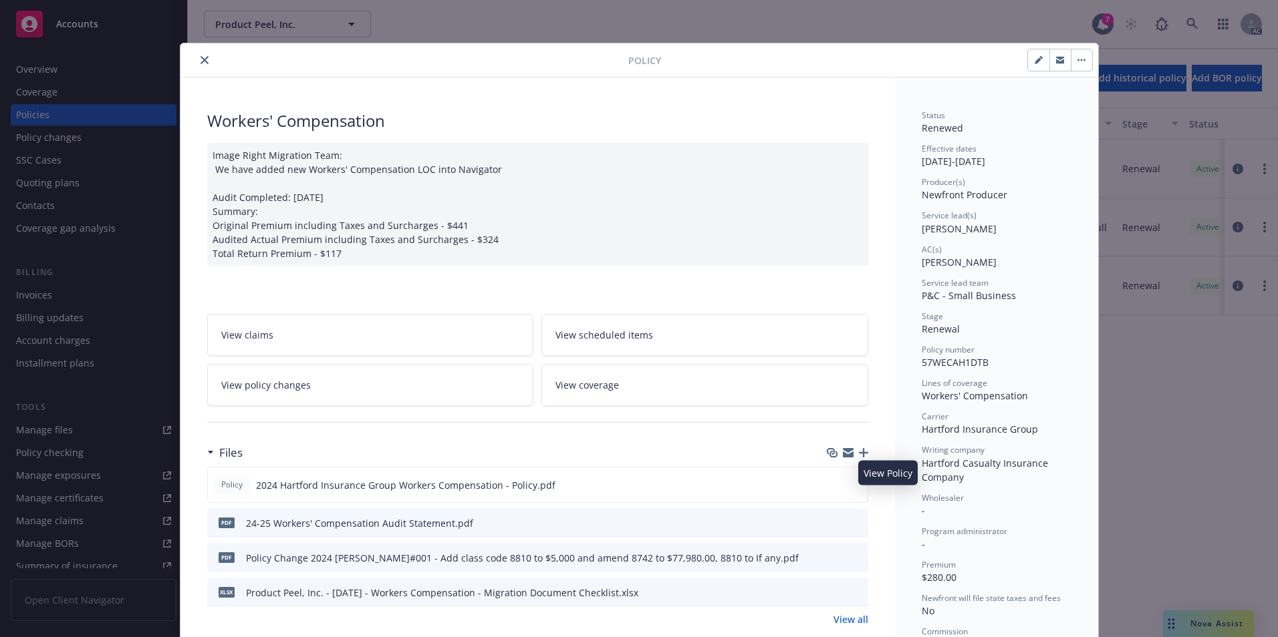
scroll to position [963, 0]
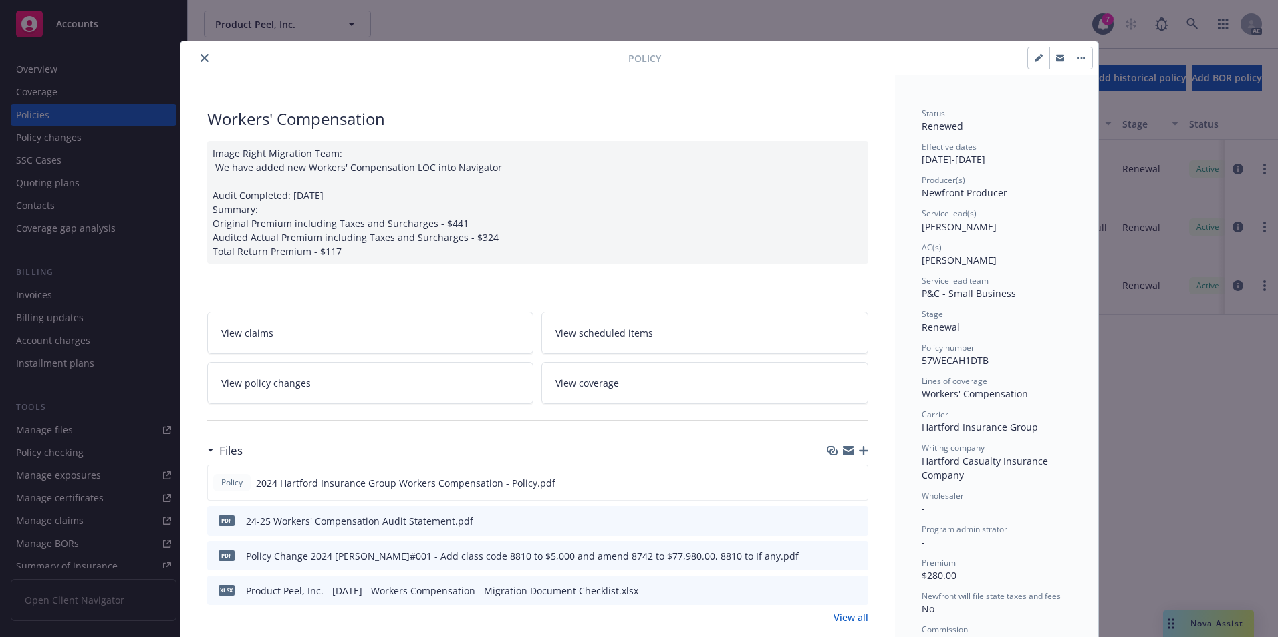
scroll to position [0, 0]
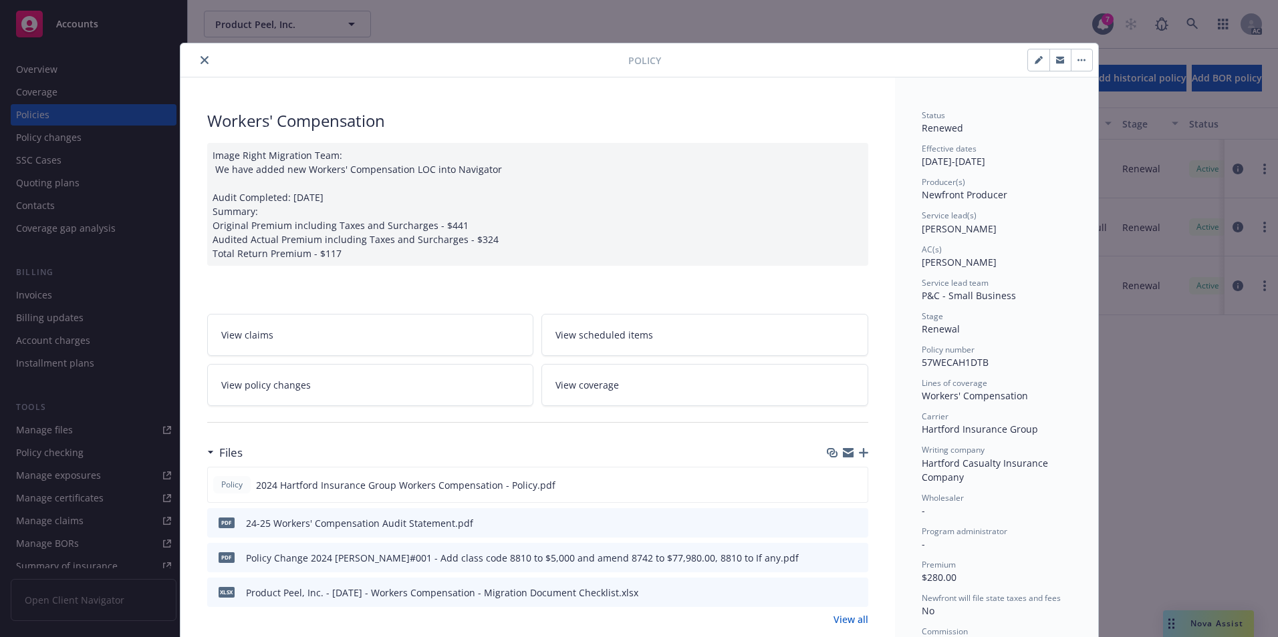
drag, startPoint x: 198, startPoint y: 60, endPoint x: 232, endPoint y: 70, distance: 34.9
click at [200, 60] on icon "close" at bounding box center [204, 60] width 8 height 8
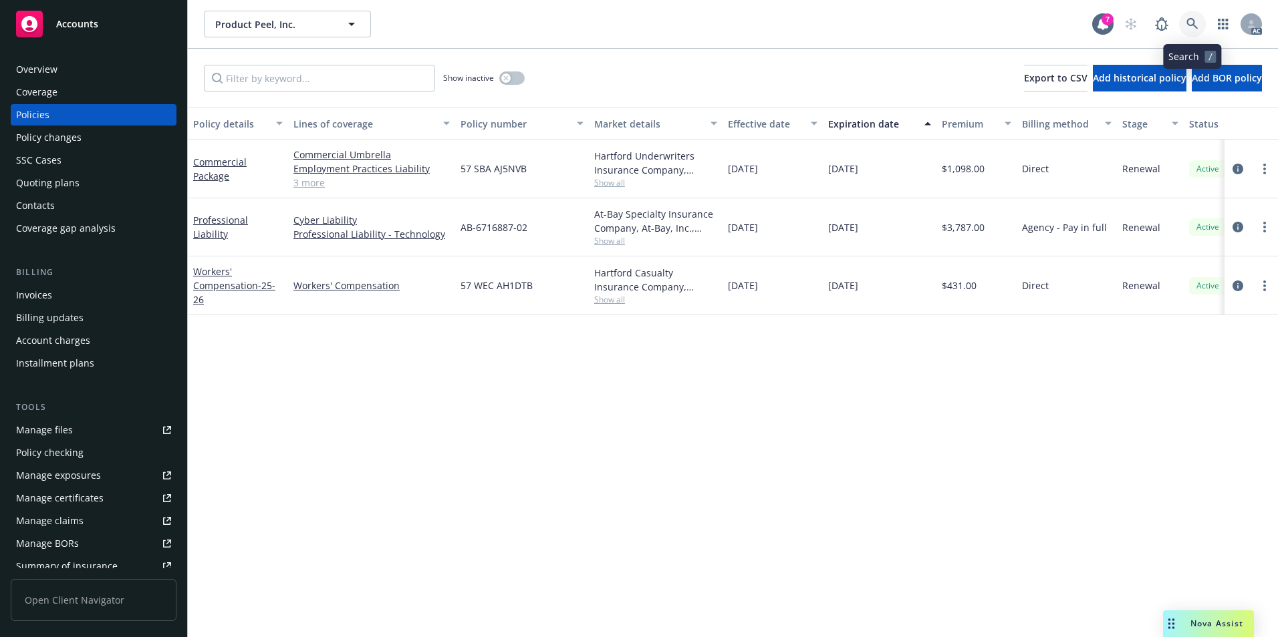
click at [1193, 19] on icon at bounding box center [1192, 24] width 12 height 12
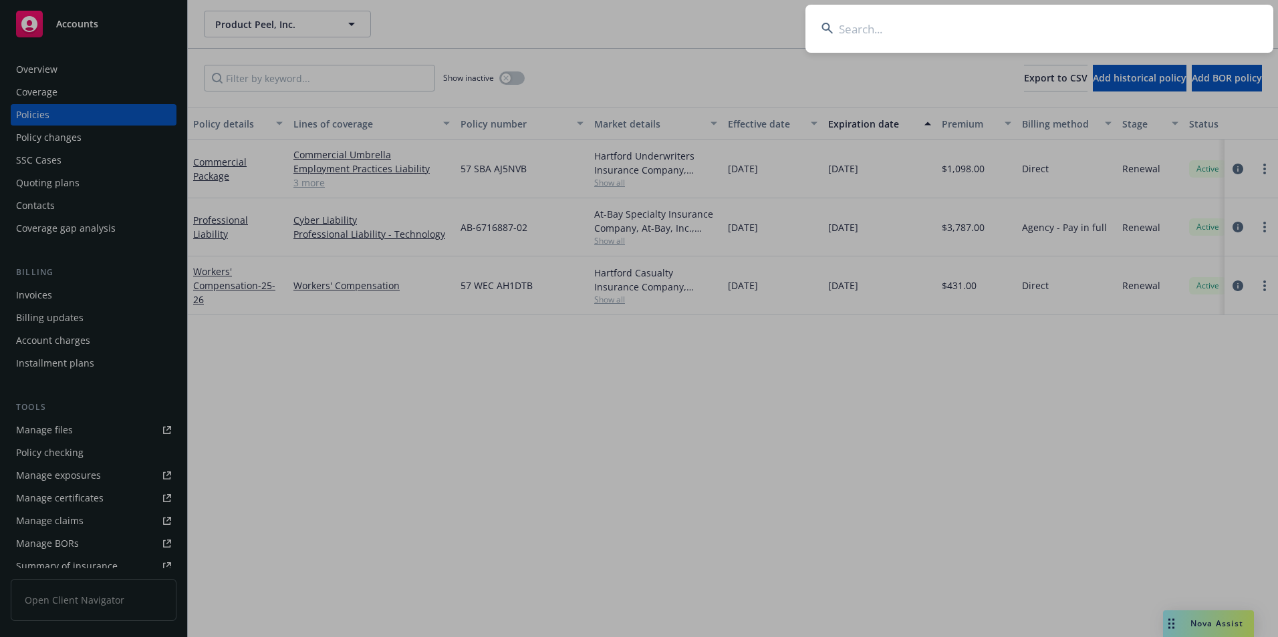
click at [1020, 27] on input at bounding box center [1039, 29] width 468 height 48
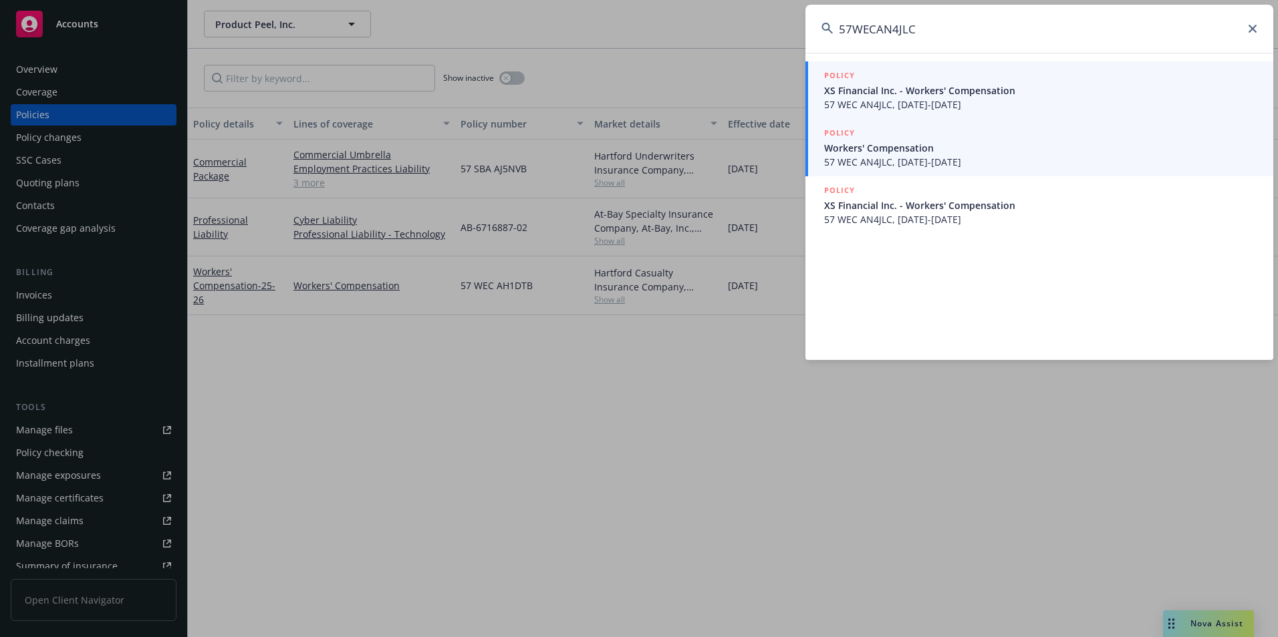
type input "57WECAN4JLC"
click at [947, 149] on span "Workers' Compensation" at bounding box center [1040, 148] width 433 height 14
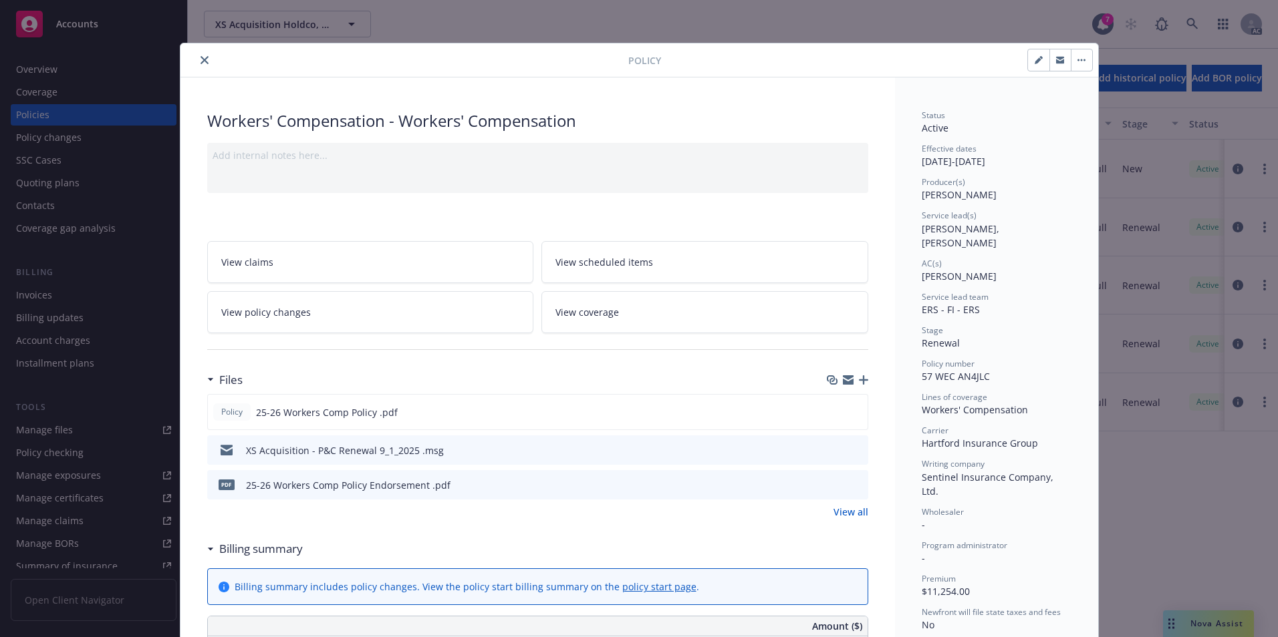
click at [200, 61] on icon "close" at bounding box center [204, 60] width 8 height 8
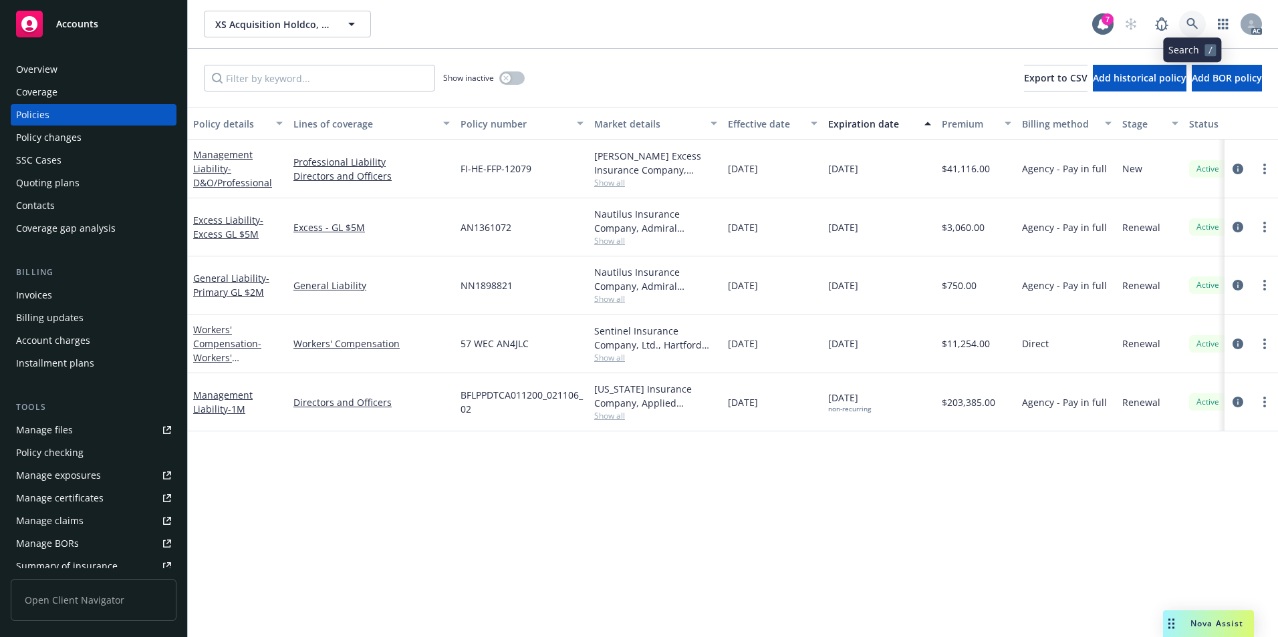
click at [1190, 21] on icon at bounding box center [1192, 24] width 12 height 12
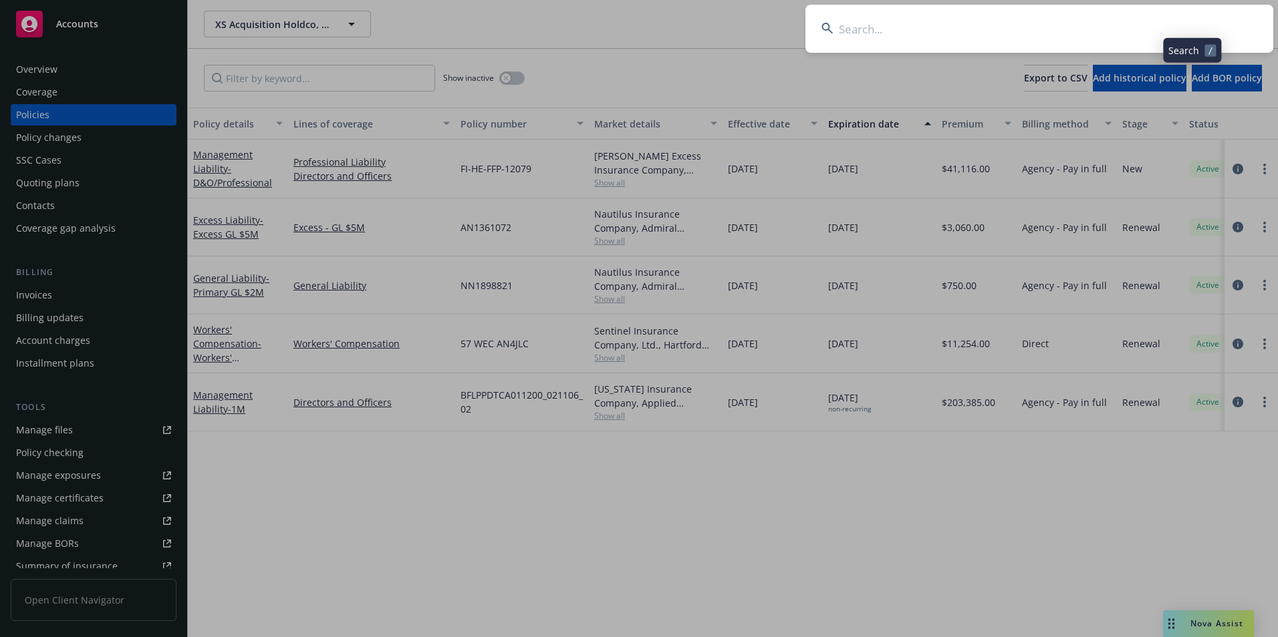
click at [1107, 25] on input at bounding box center [1039, 29] width 468 height 48
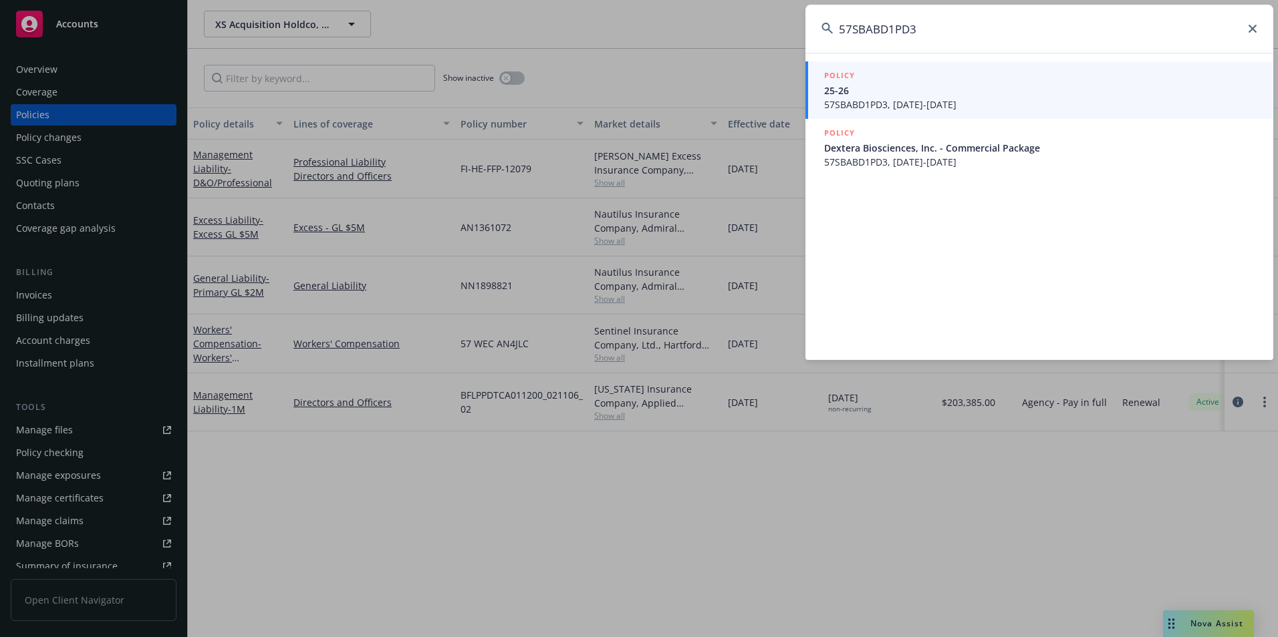
type input "57SBABD1PD3"
click at [1012, 94] on span "25-26" at bounding box center [1040, 91] width 433 height 14
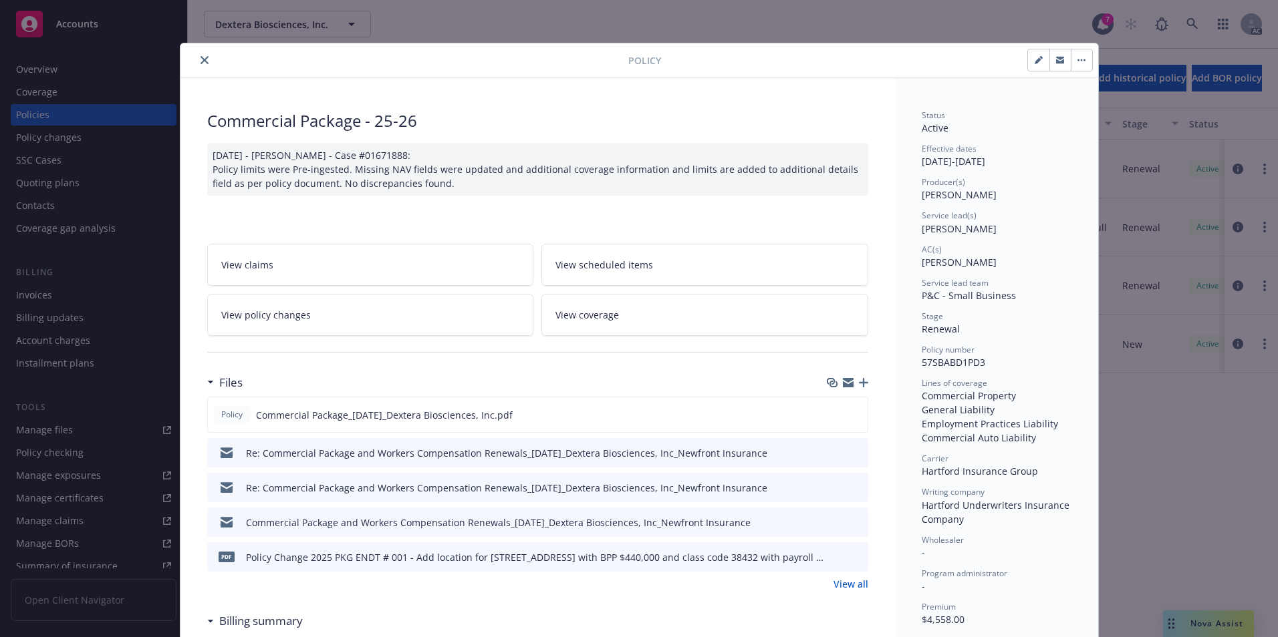
drag, startPoint x: 198, startPoint y: 65, endPoint x: 224, endPoint y: 63, distance: 26.2
click at [198, 65] on button "close" at bounding box center [204, 60] width 16 height 16
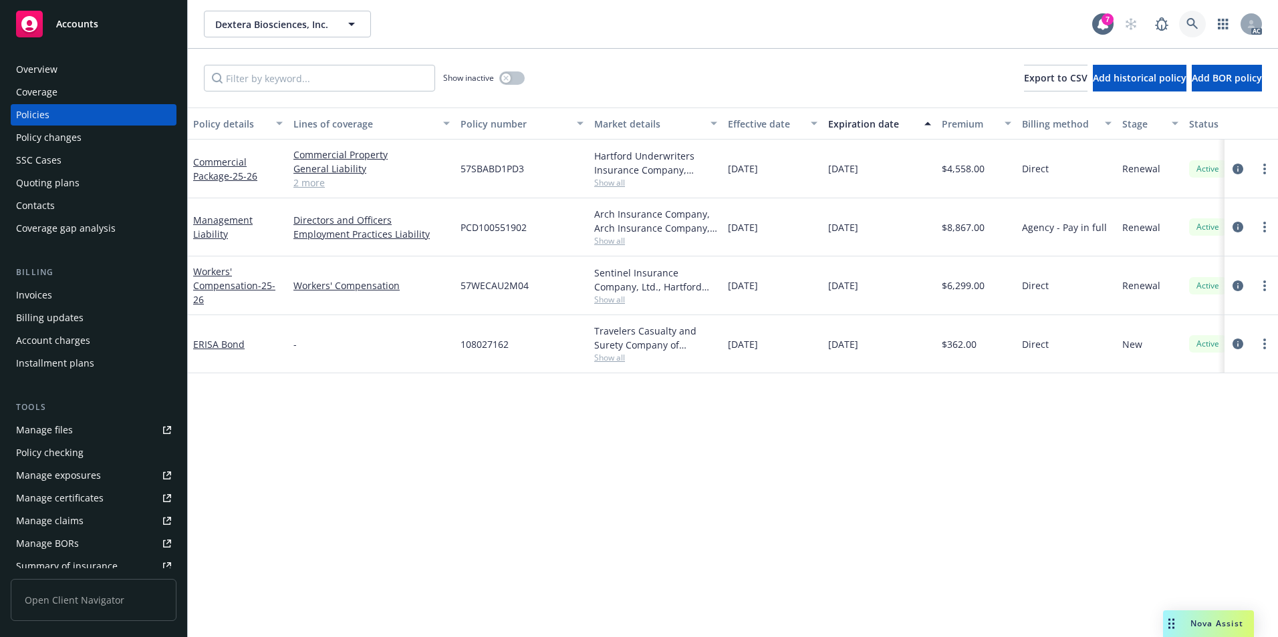
click at [1185, 19] on link at bounding box center [1192, 24] width 27 height 27
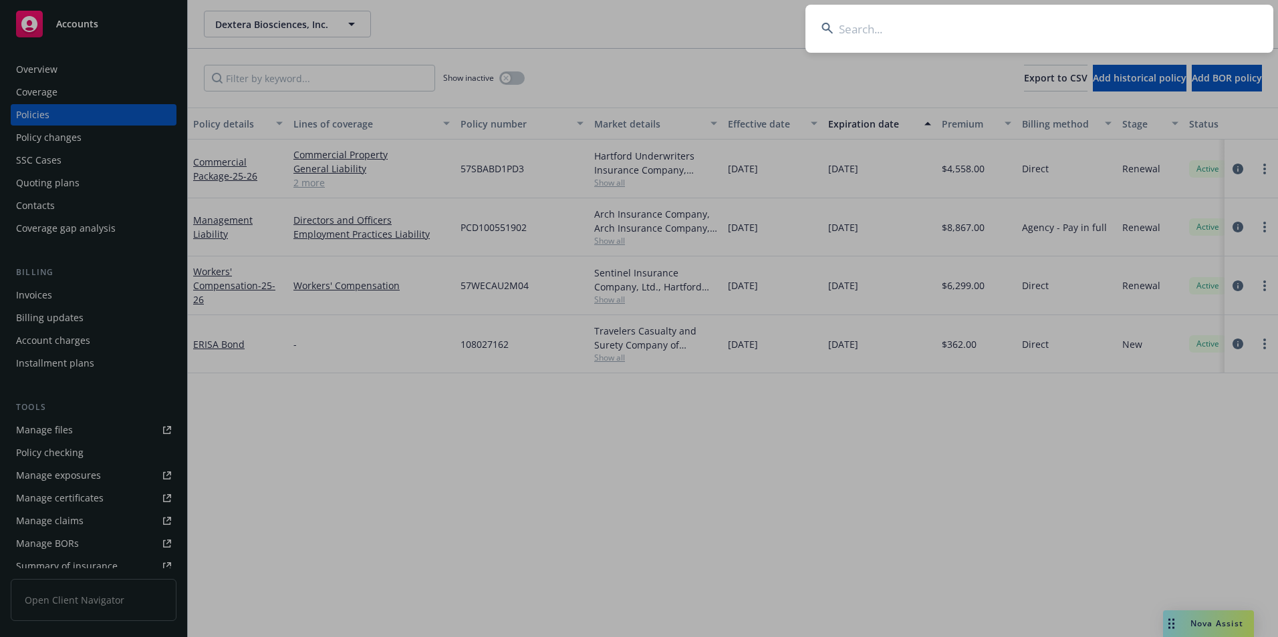
click at [992, 37] on input at bounding box center [1039, 29] width 468 height 48
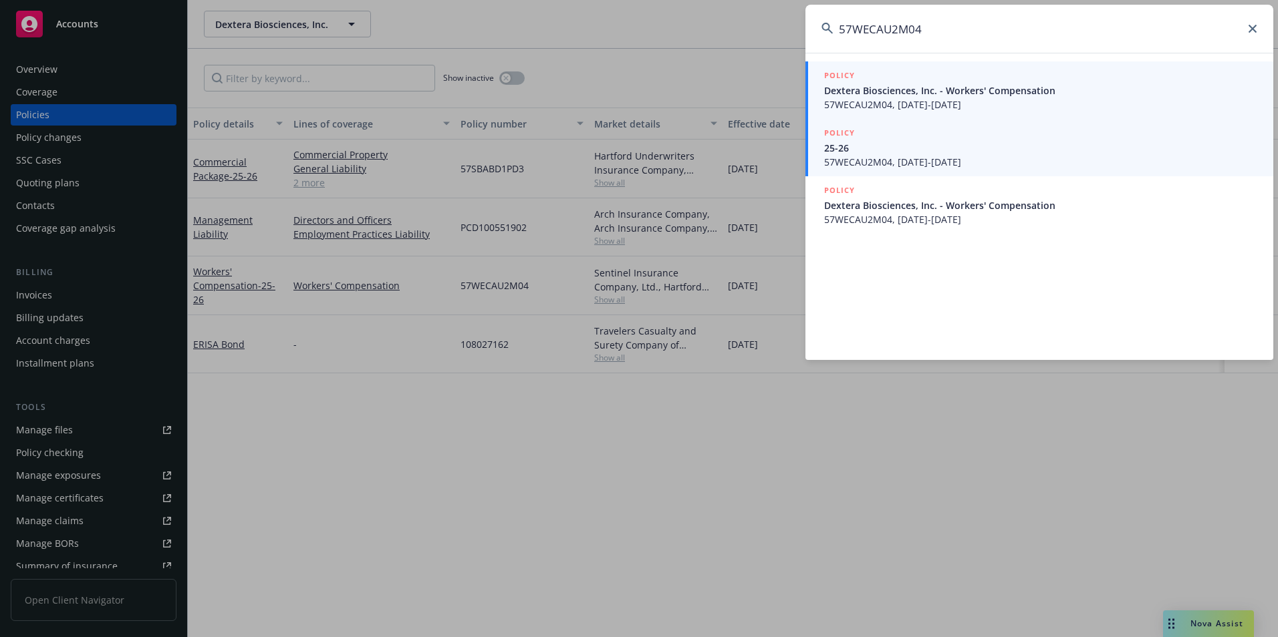
type input "57WECAU2M04"
click at [931, 157] on span "57WECAU2M04, 08/16/2025-08/16/2026" at bounding box center [1040, 162] width 433 height 14
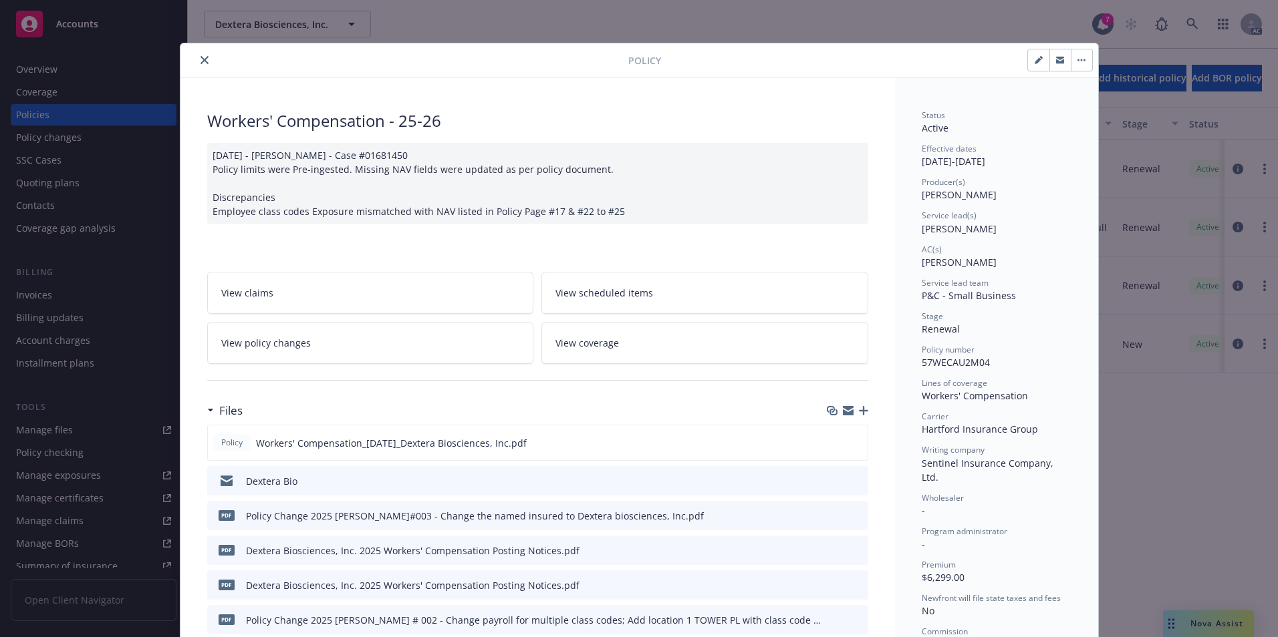
click at [204, 60] on button "close" at bounding box center [204, 60] width 16 height 16
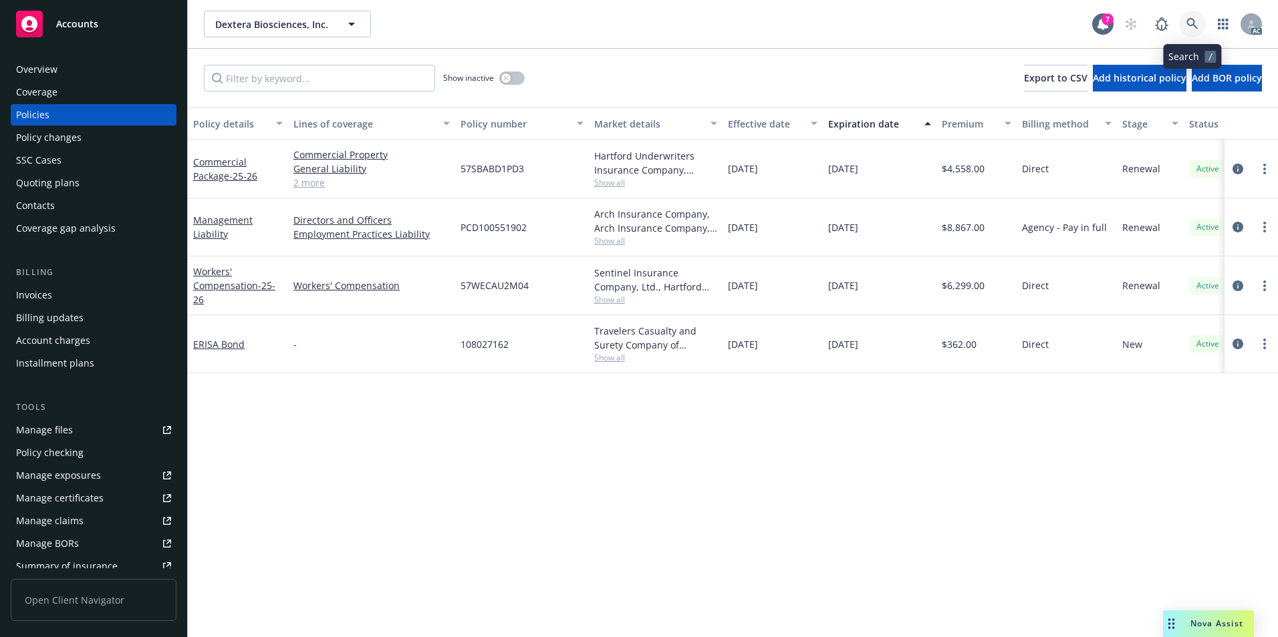
click at [1189, 23] on icon at bounding box center [1192, 24] width 12 height 12
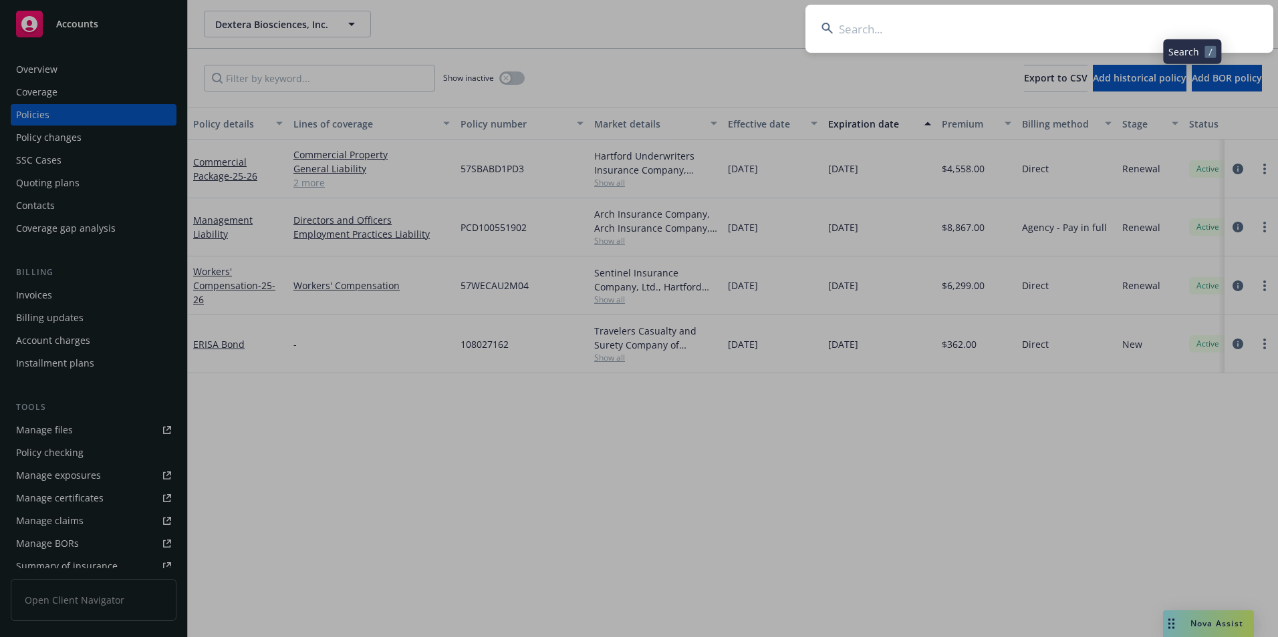
click at [1044, 29] on input at bounding box center [1039, 29] width 468 height 48
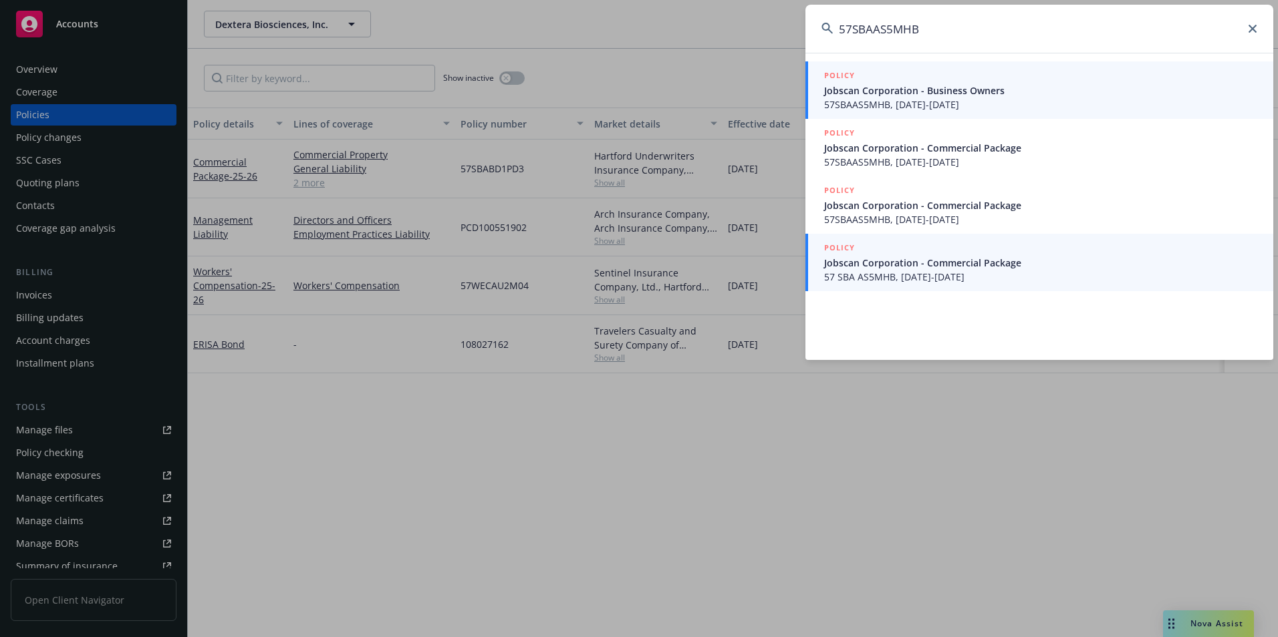
type input "57SBAAS5MHB"
click at [941, 265] on span "Jobscan Corporation - Commercial Package" at bounding box center [1040, 263] width 433 height 14
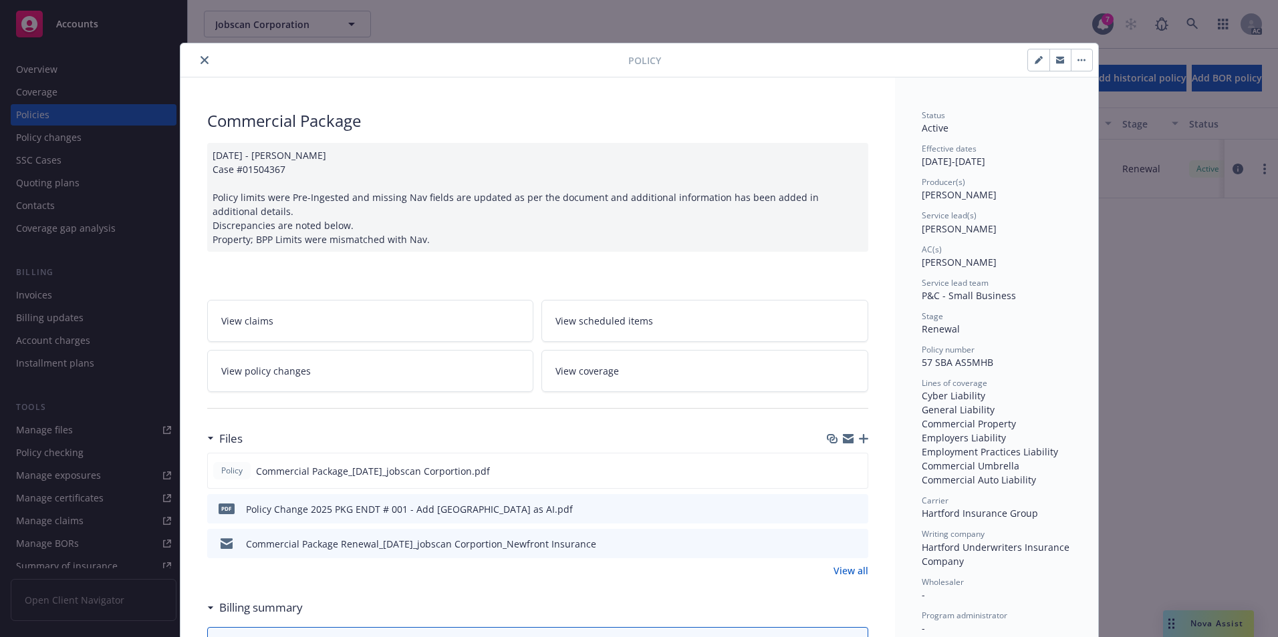
drag, startPoint x: 202, startPoint y: 62, endPoint x: 234, endPoint y: 66, distance: 32.3
click at [202, 62] on icon "close" at bounding box center [204, 60] width 8 height 8
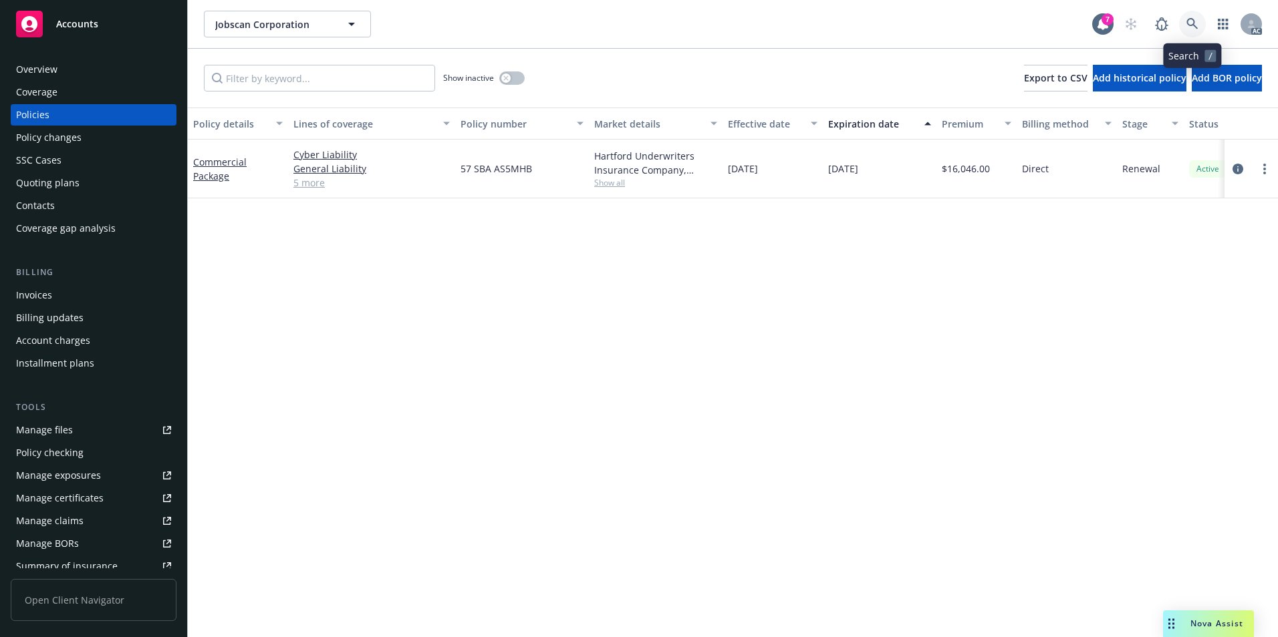
click at [1184, 21] on link at bounding box center [1192, 24] width 27 height 27
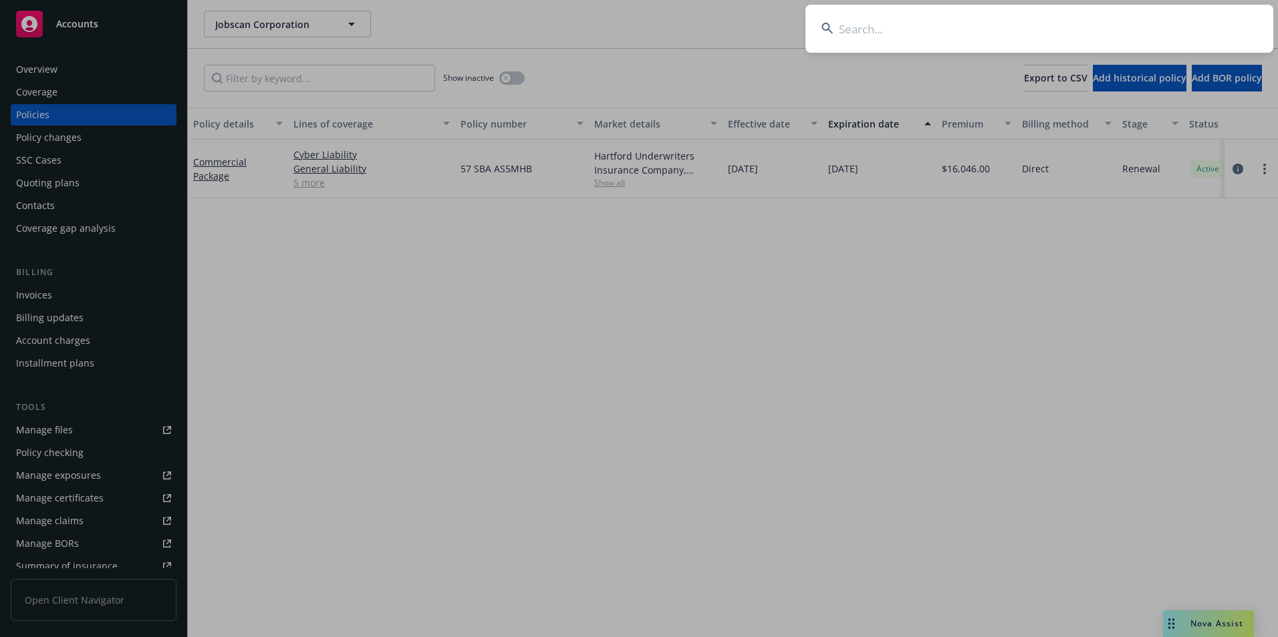
click at [1038, 40] on input at bounding box center [1039, 29] width 468 height 48
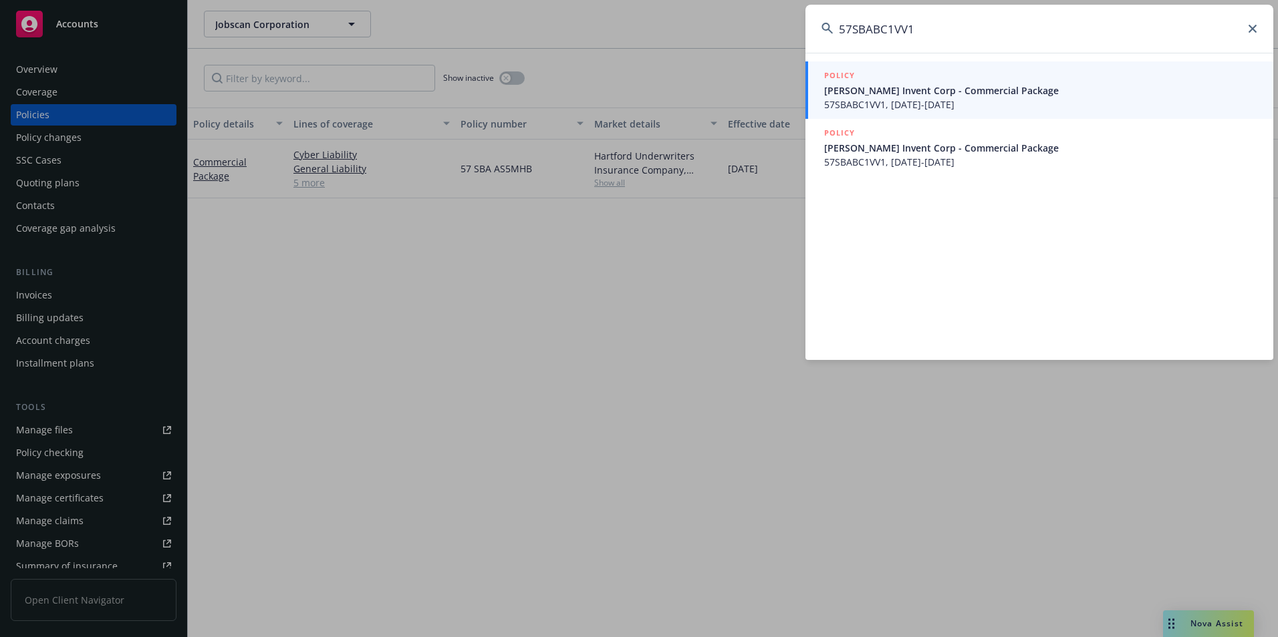
type input "57SBABC1VV1"
click at [947, 95] on span "Albert Invent Corp - Commercial Package" at bounding box center [1040, 91] width 433 height 14
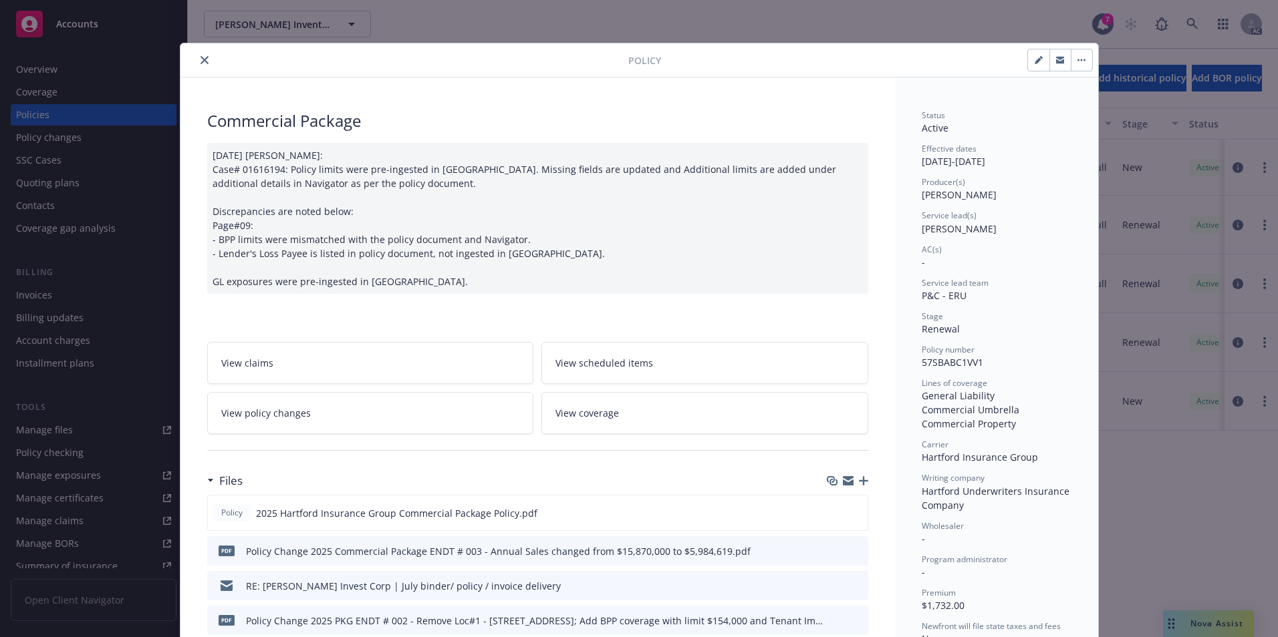
click at [196, 57] on button "close" at bounding box center [204, 60] width 16 height 16
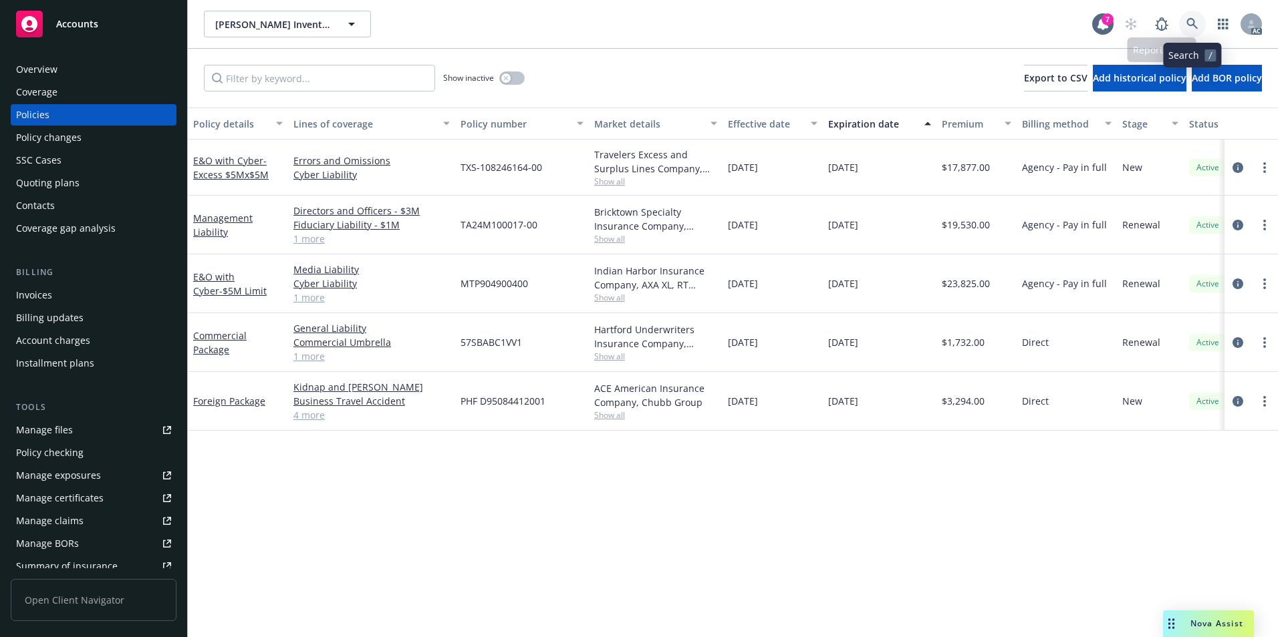
click at [1185, 20] on link at bounding box center [1192, 24] width 27 height 27
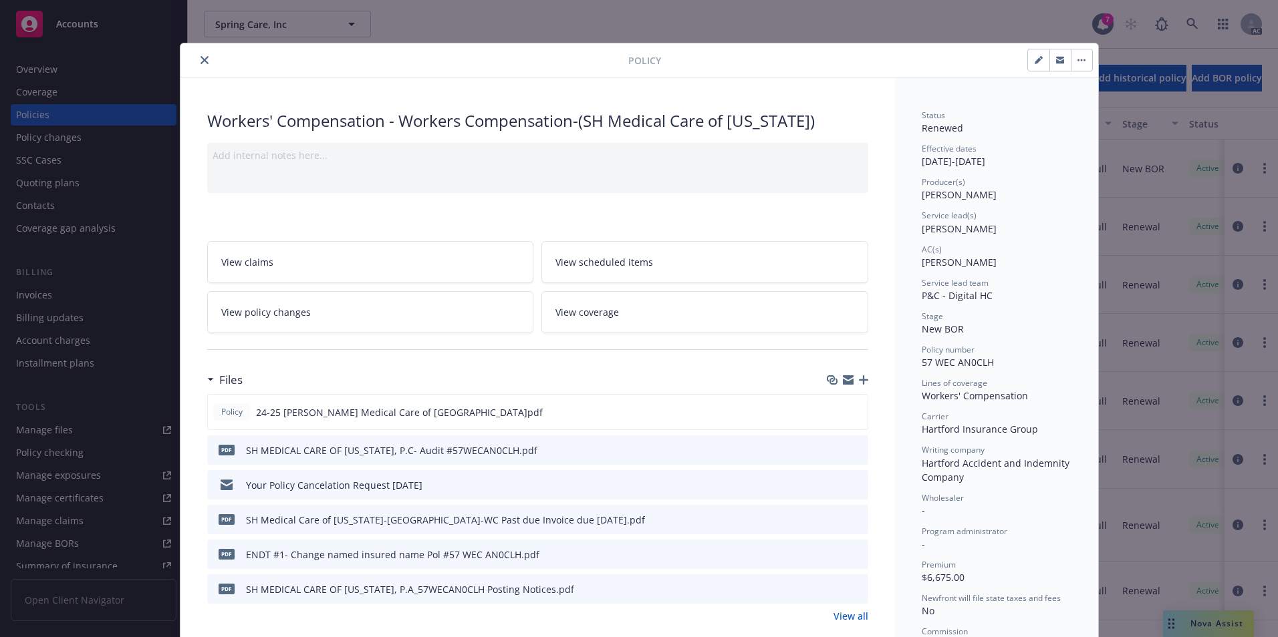
click at [200, 61] on icon "close" at bounding box center [204, 60] width 8 height 8
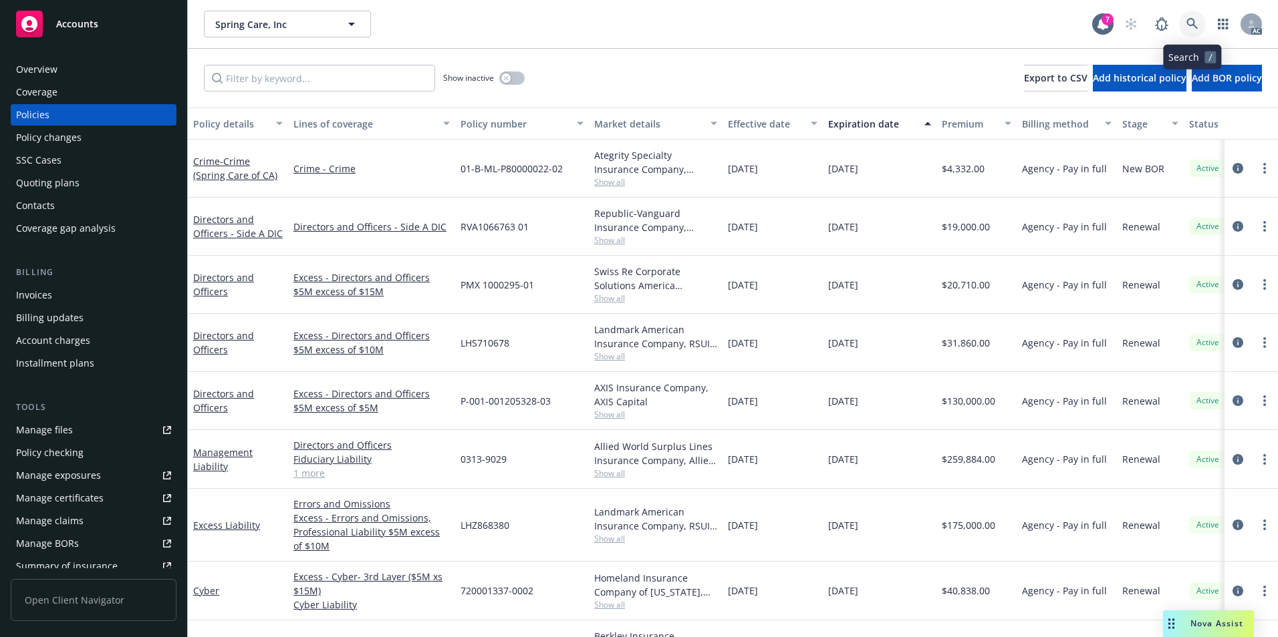
drag, startPoint x: 1195, startPoint y: 25, endPoint x: 1186, endPoint y: 26, distance: 8.8
click at [1186, 26] on icon at bounding box center [1192, 24] width 12 height 12
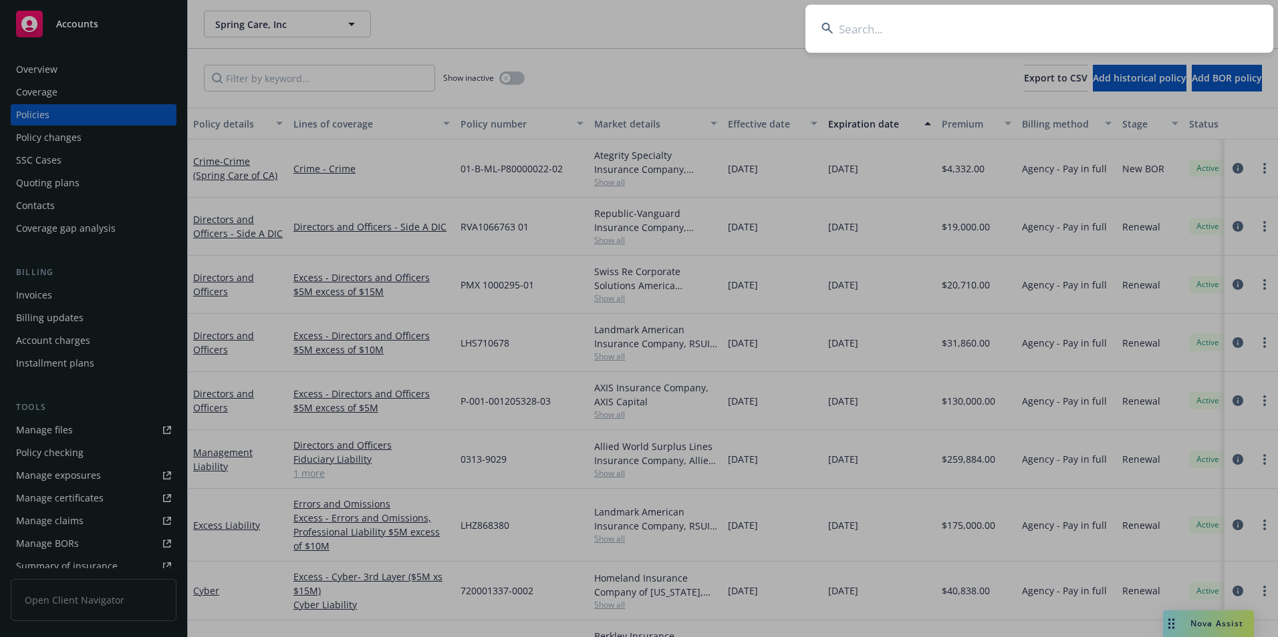
click at [1048, 47] on input at bounding box center [1039, 29] width 468 height 48
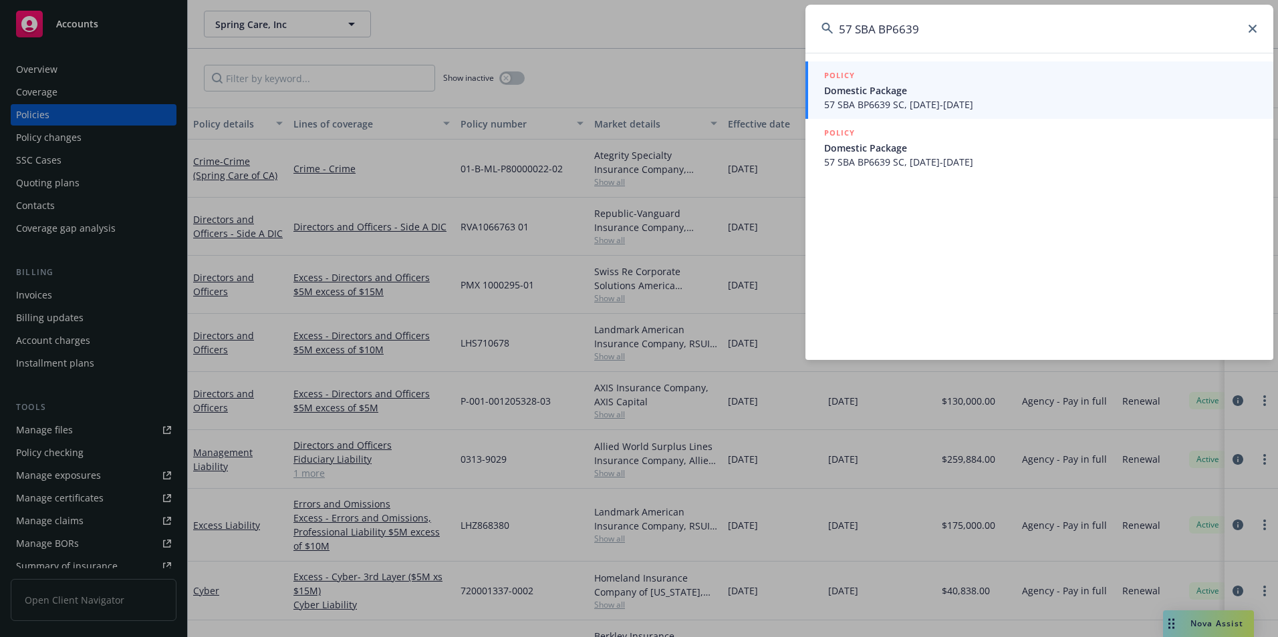
type input "57 SBA BP6639"
drag, startPoint x: 999, startPoint y: 100, endPoint x: 980, endPoint y: 101, distance: 18.8
click at [999, 100] on span "57 SBA BP6639 SC, 06/08/2025-06/08/2026" at bounding box center [1040, 105] width 433 height 14
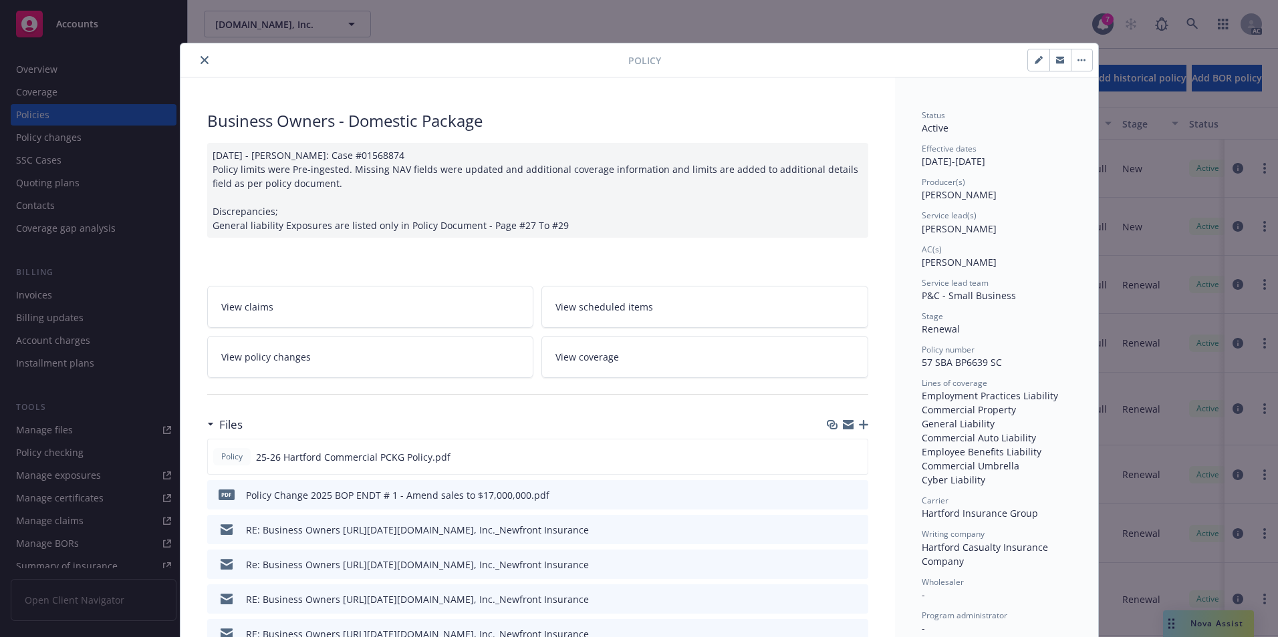
drag, startPoint x: 202, startPoint y: 59, endPoint x: 287, endPoint y: 63, distance: 84.3
click at [202, 59] on icon "close" at bounding box center [204, 60] width 8 height 8
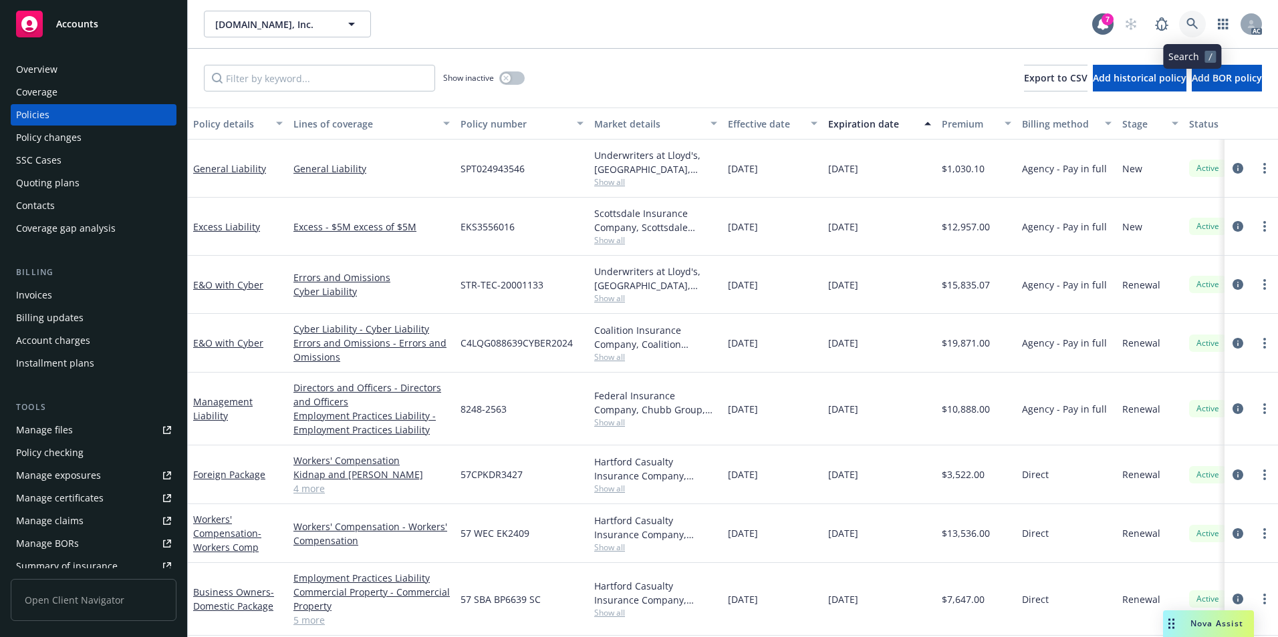
click at [1191, 26] on icon at bounding box center [1192, 24] width 12 height 12
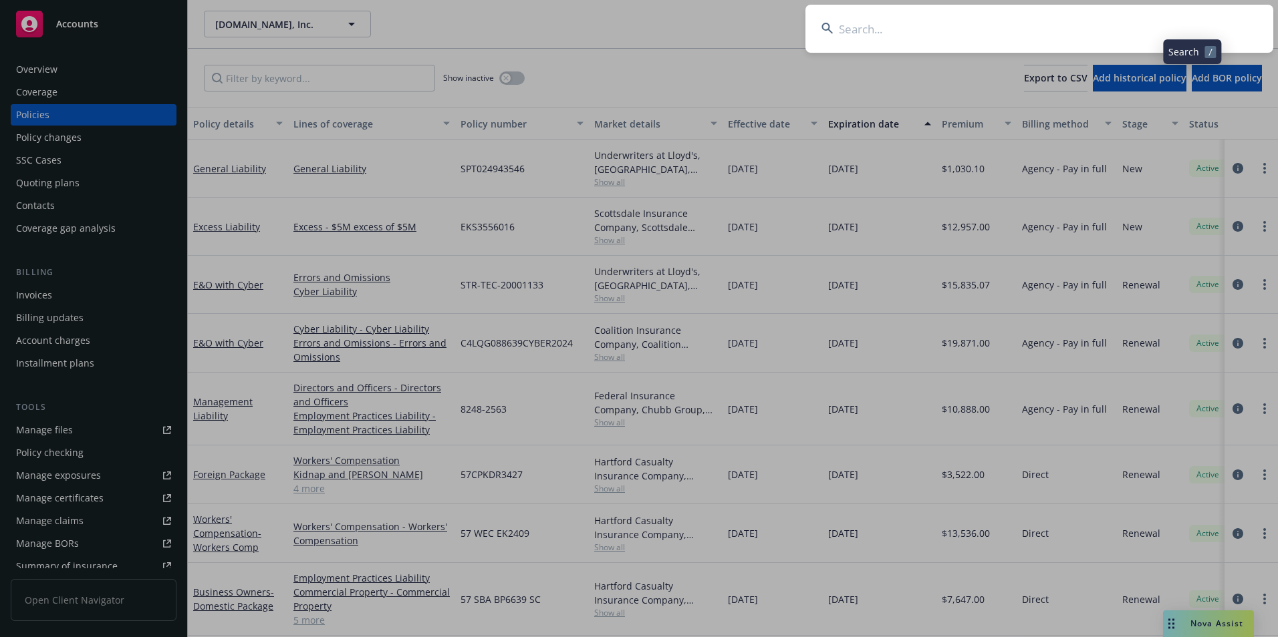
click at [1031, 29] on input at bounding box center [1039, 29] width 468 height 48
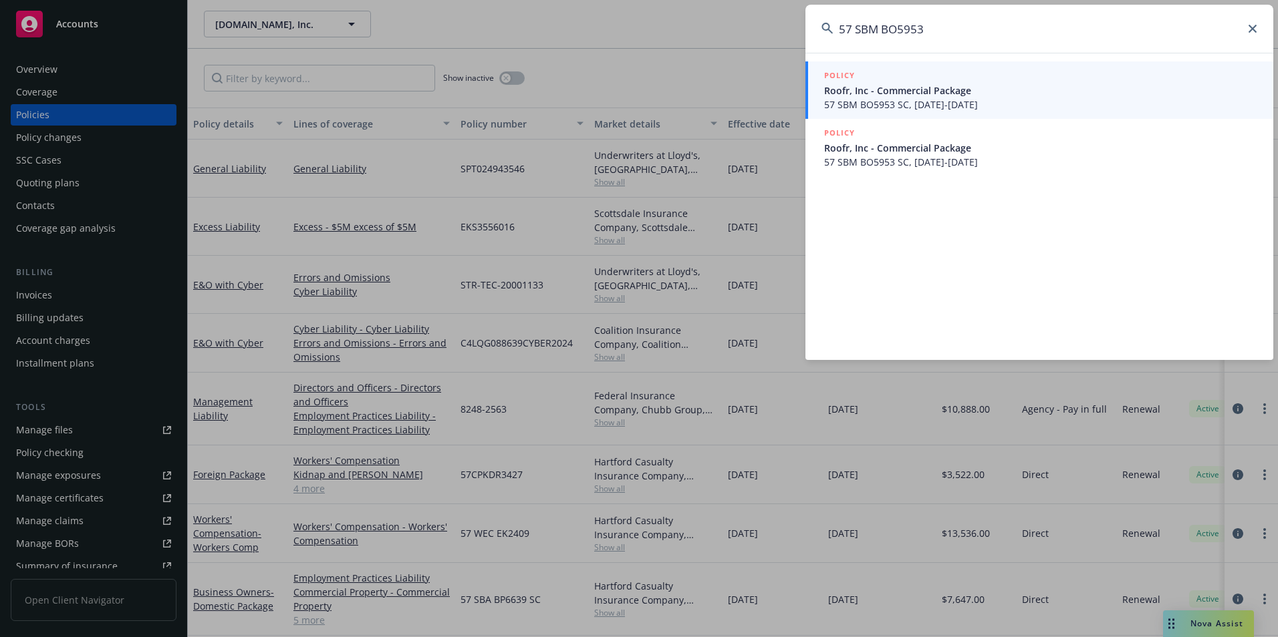
type input "57 SBM BO5953"
click at [970, 98] on span "57 SBM BO5953 SC, 08/15/2023-08/15/2024" at bounding box center [1040, 105] width 433 height 14
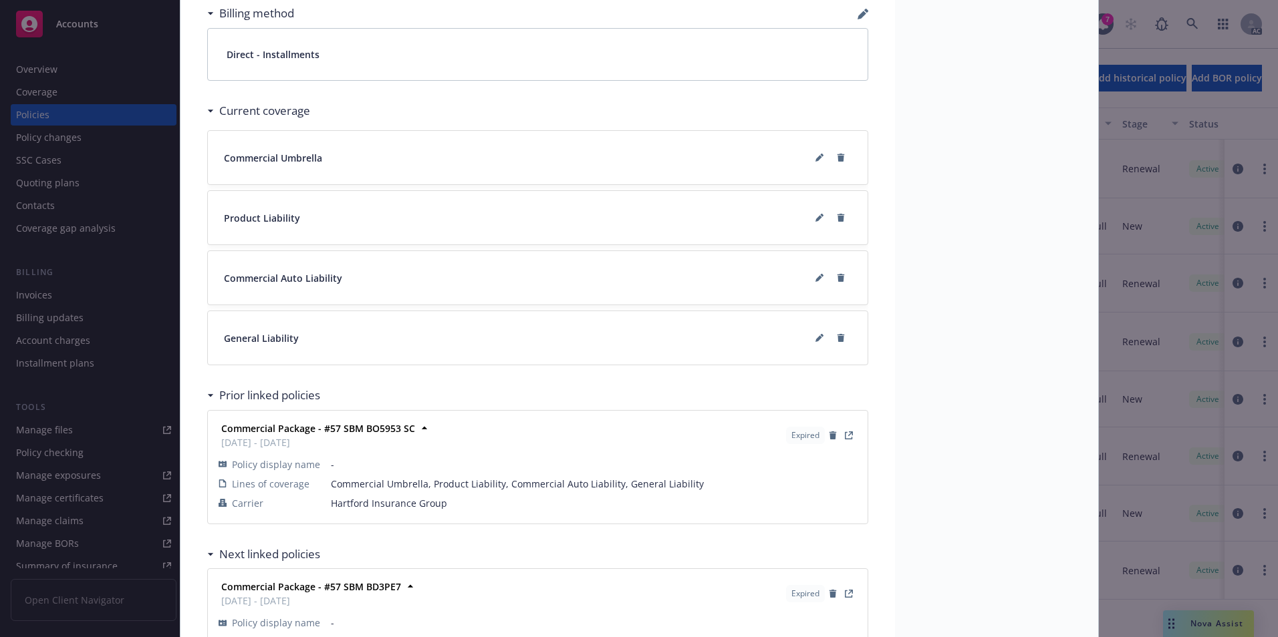
scroll to position [1171, 0]
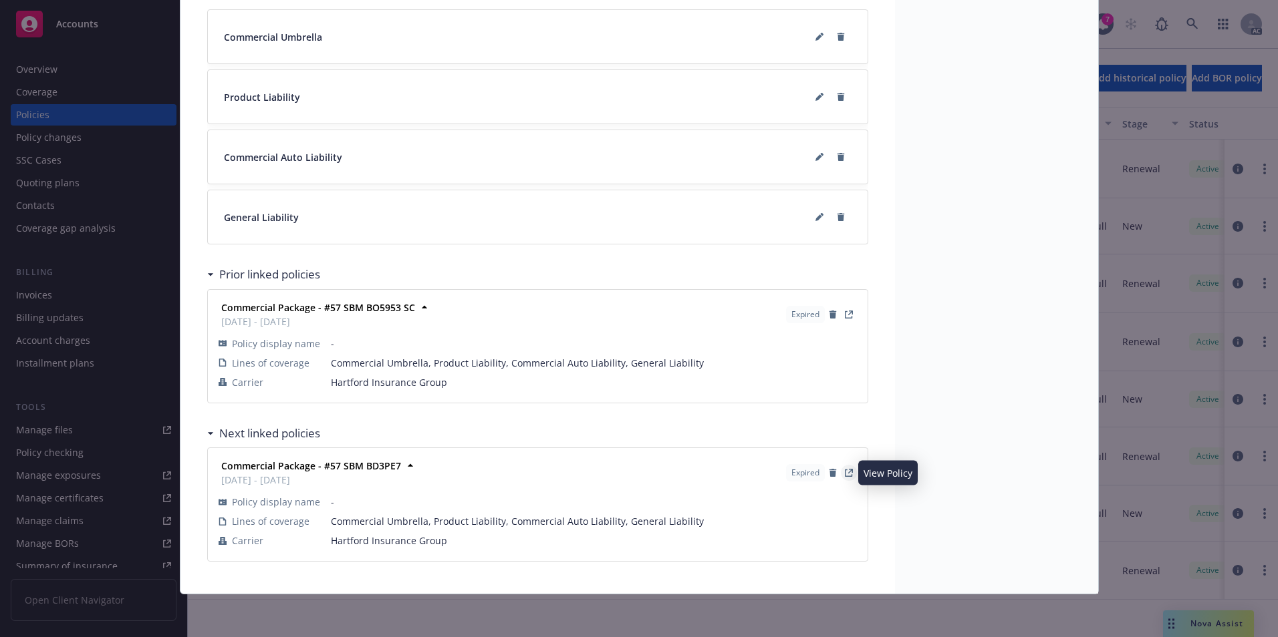
click at [845, 474] on icon "View Policy" at bounding box center [849, 473] width 8 height 8
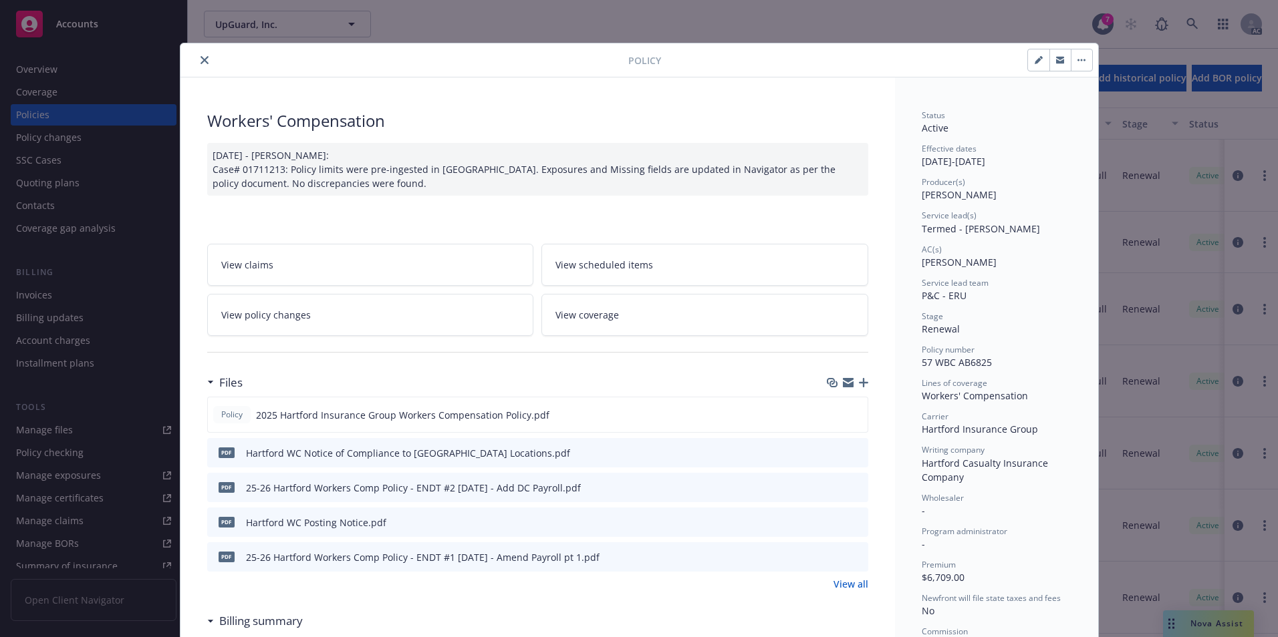
click at [196, 65] on button "close" at bounding box center [204, 60] width 16 height 16
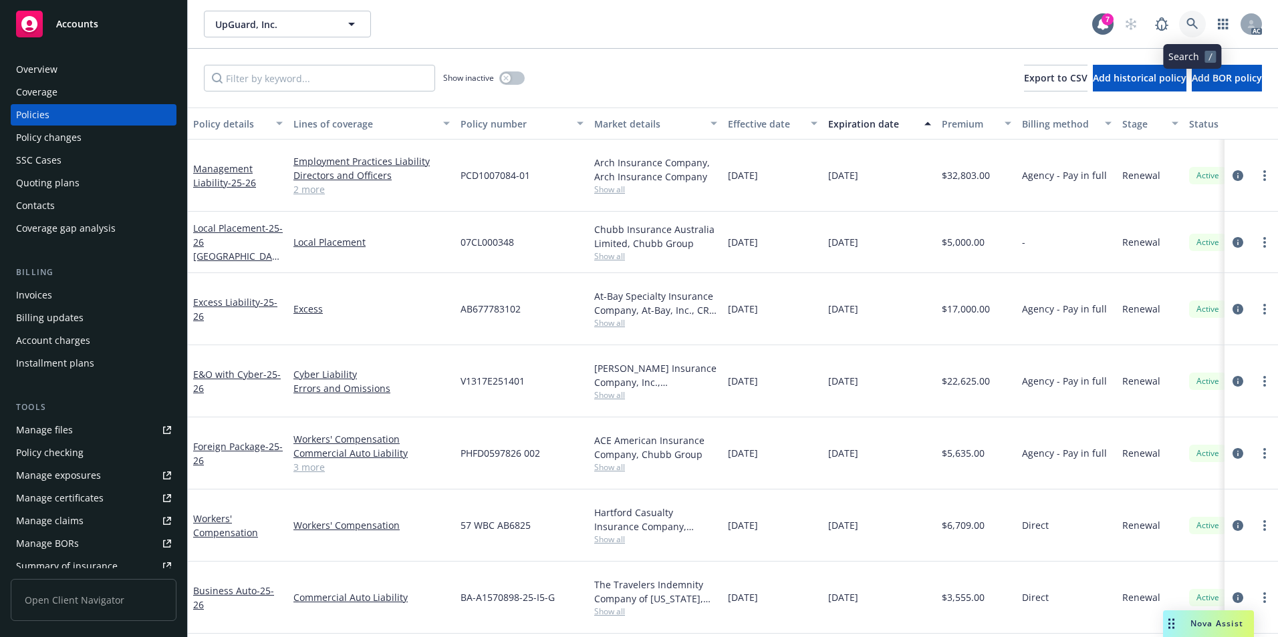
click at [1195, 30] on link at bounding box center [1192, 24] width 27 height 27
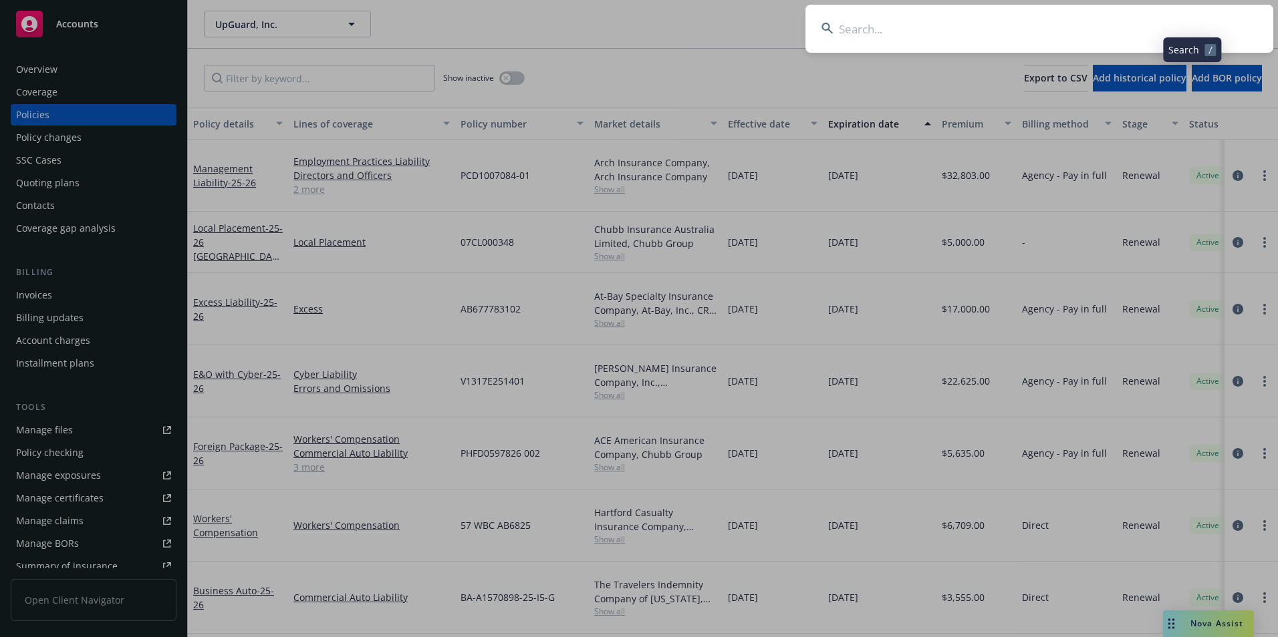
click at [1013, 25] on input at bounding box center [1039, 29] width 468 height 48
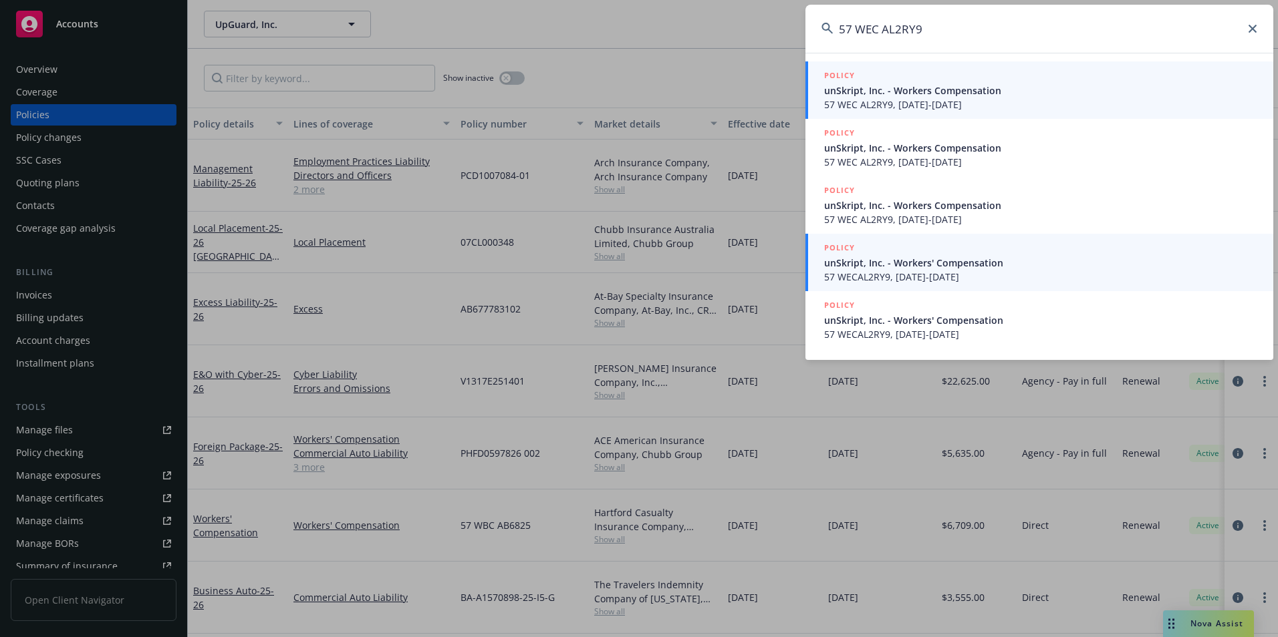
type input "57 WEC AL2RY9"
click at [945, 273] on span "57 WECAL2RY9, 04/30/2025-04/30/2026" at bounding box center [1040, 277] width 433 height 14
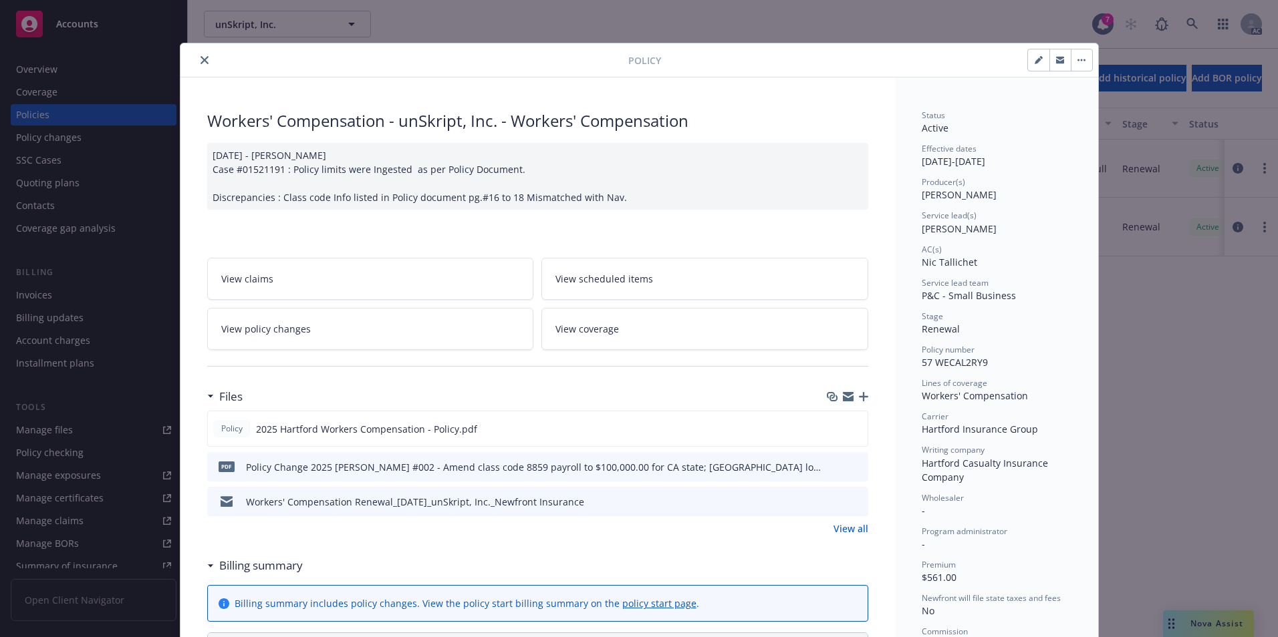
click at [203, 56] on button "close" at bounding box center [204, 60] width 16 height 16
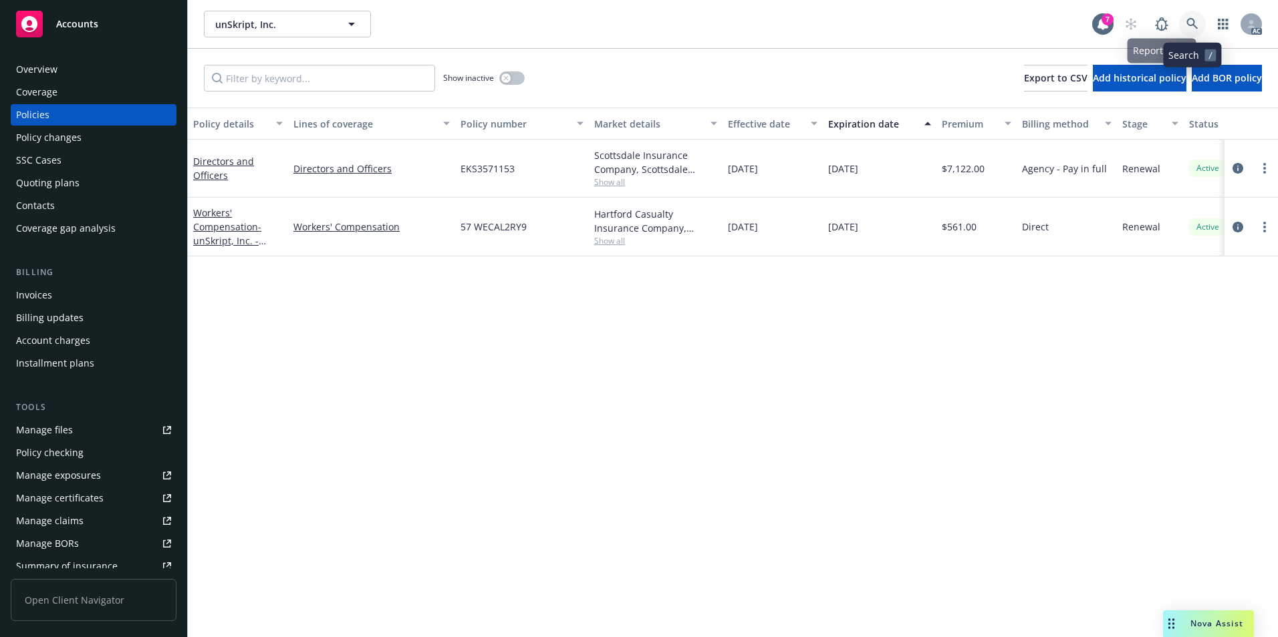
drag, startPoint x: 1193, startPoint y: 28, endPoint x: 1077, endPoint y: 45, distance: 116.8
click at [1175, 31] on div "AC" at bounding box center [1189, 24] width 144 height 27
click at [1065, 45] on div "unSkript, Inc. unSkript, Inc. 7 AC" at bounding box center [733, 24] width 1090 height 48
click at [1191, 15] on link at bounding box center [1192, 24] width 27 height 27
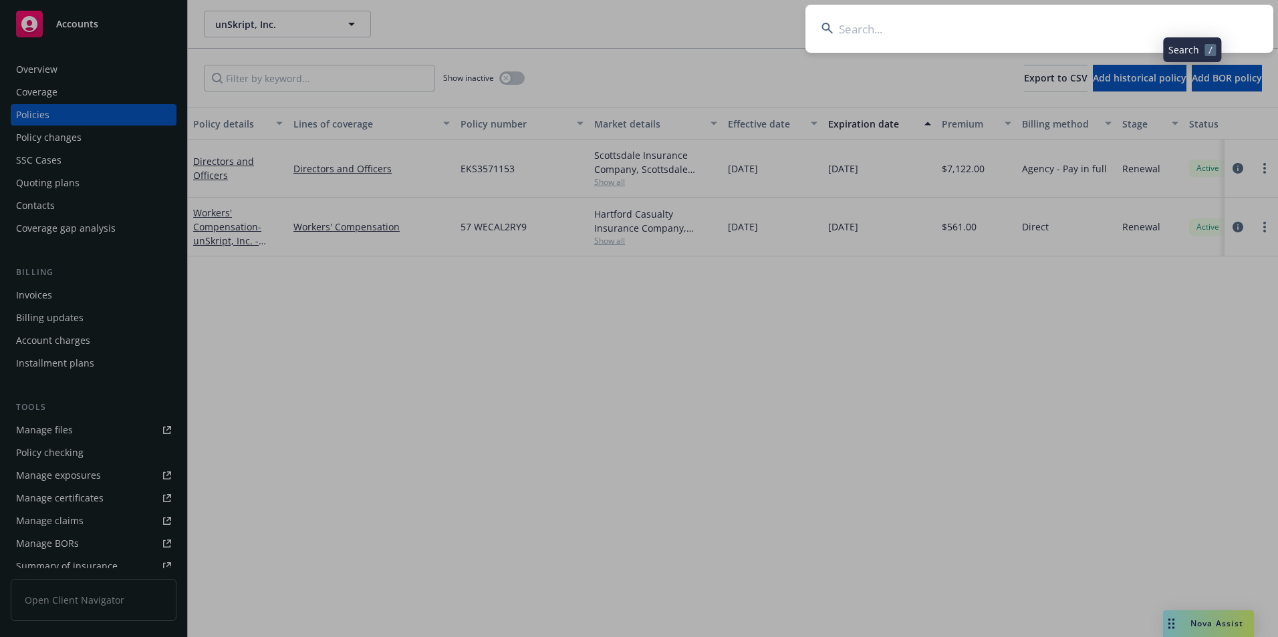
click at [1039, 29] on input at bounding box center [1039, 29] width 468 height 48
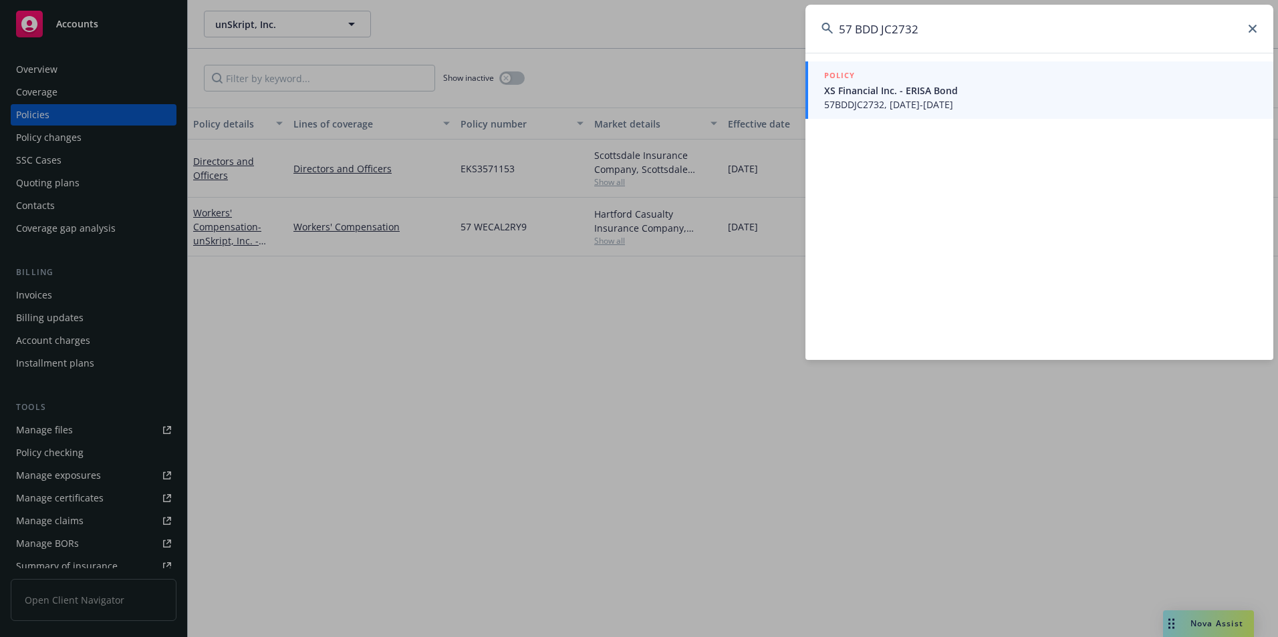
type input "57 BDD JC2732"
click at [994, 94] on span "XS Financial Inc. - ERISA Bond" at bounding box center [1040, 91] width 433 height 14
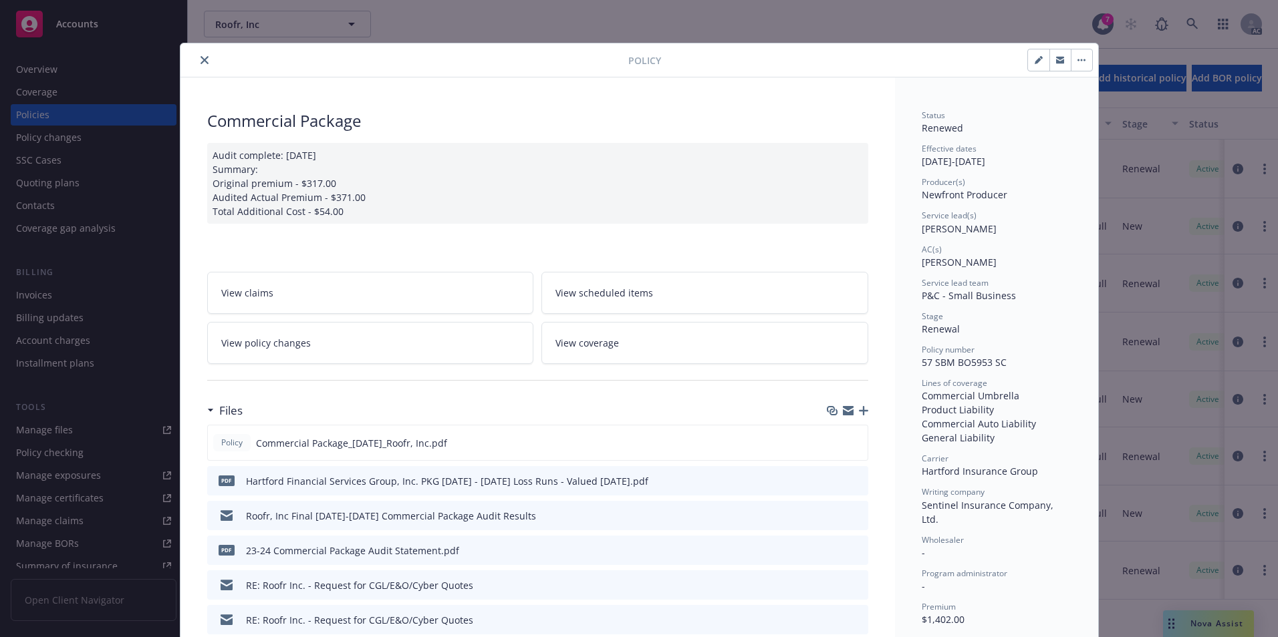
click at [196, 60] on button "close" at bounding box center [204, 60] width 16 height 16
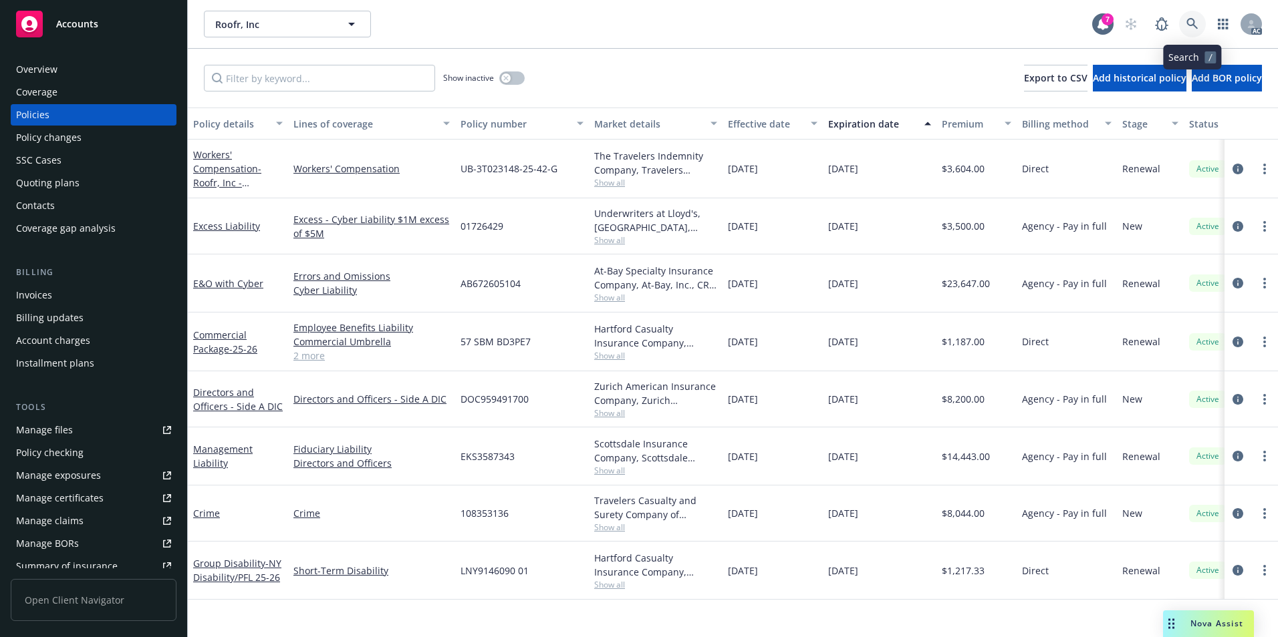
click at [1198, 21] on link at bounding box center [1192, 24] width 27 height 27
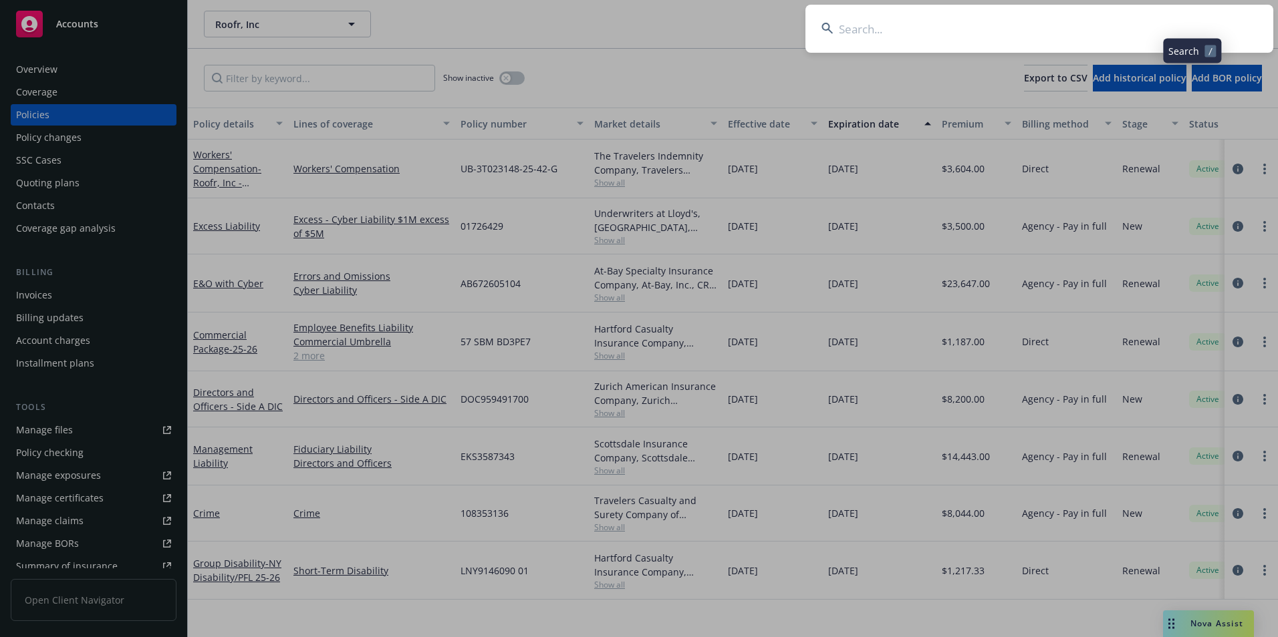
click at [1115, 28] on input at bounding box center [1039, 29] width 468 height 48
type input "57 SBM BU3SFS"
